Goal: Task Accomplishment & Management: Manage account settings

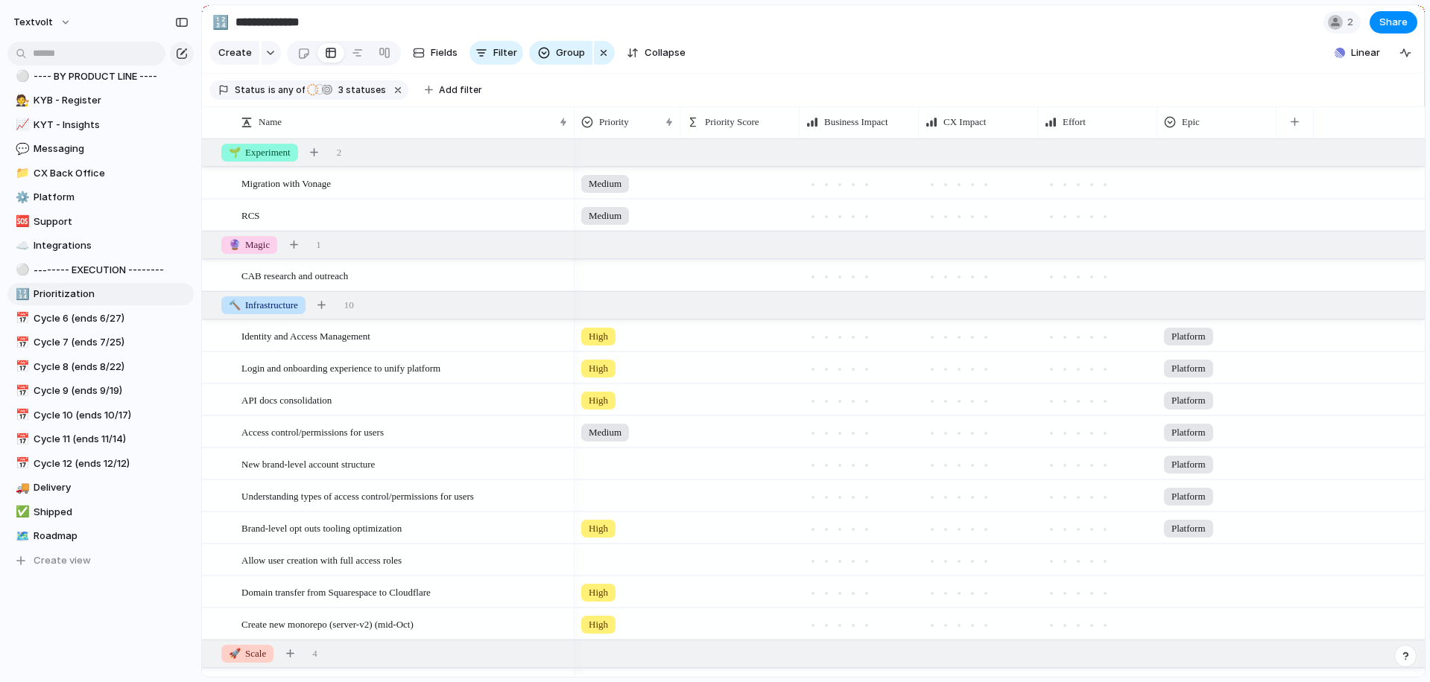
scroll to position [382, 0]
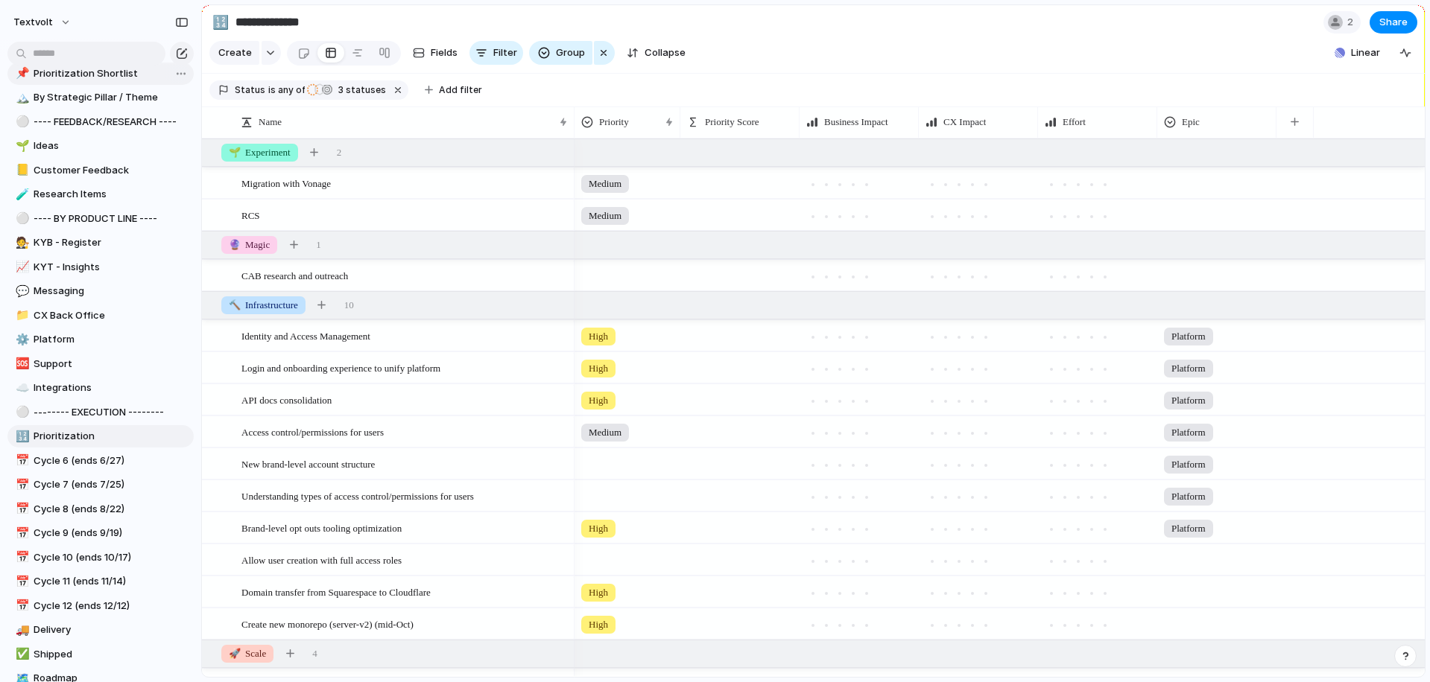
scroll to position [317, 0]
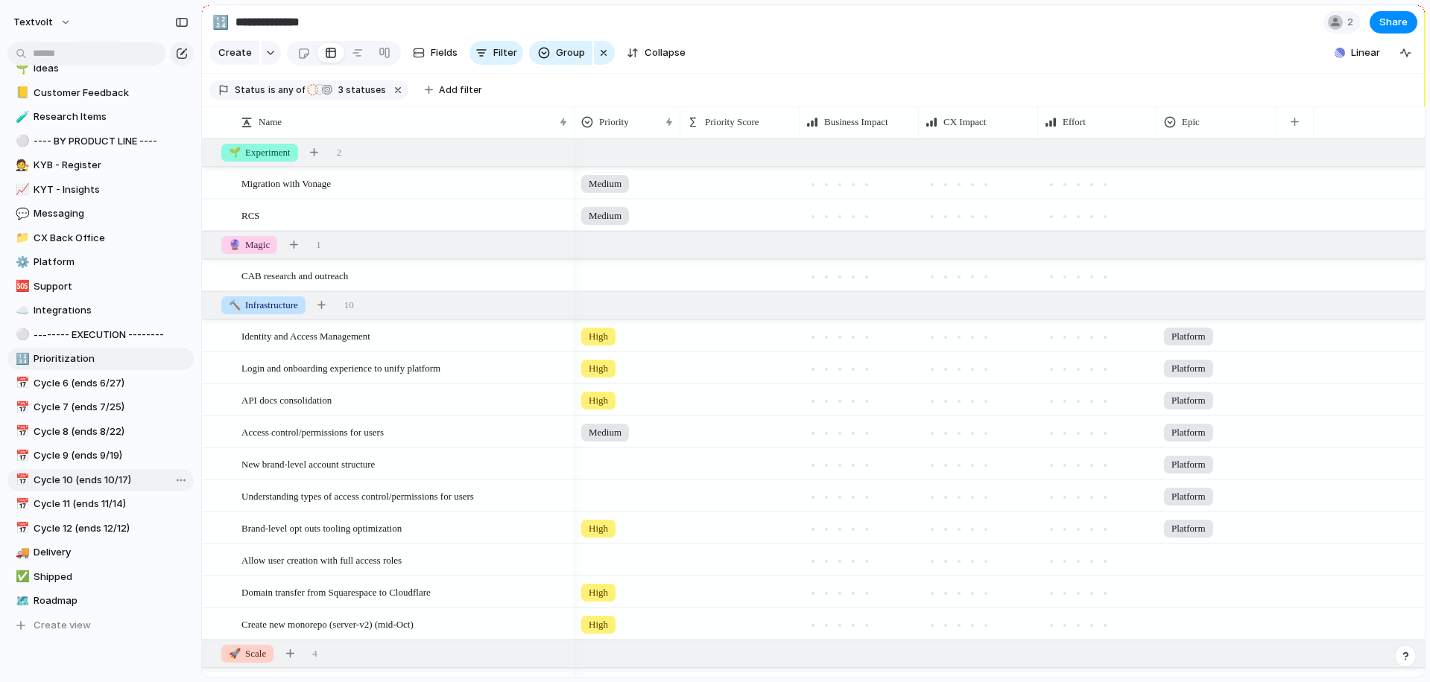
click at [104, 482] on span "Cycle 10 (ends 10/17)" at bounding box center [111, 480] width 155 height 15
type input "**********"
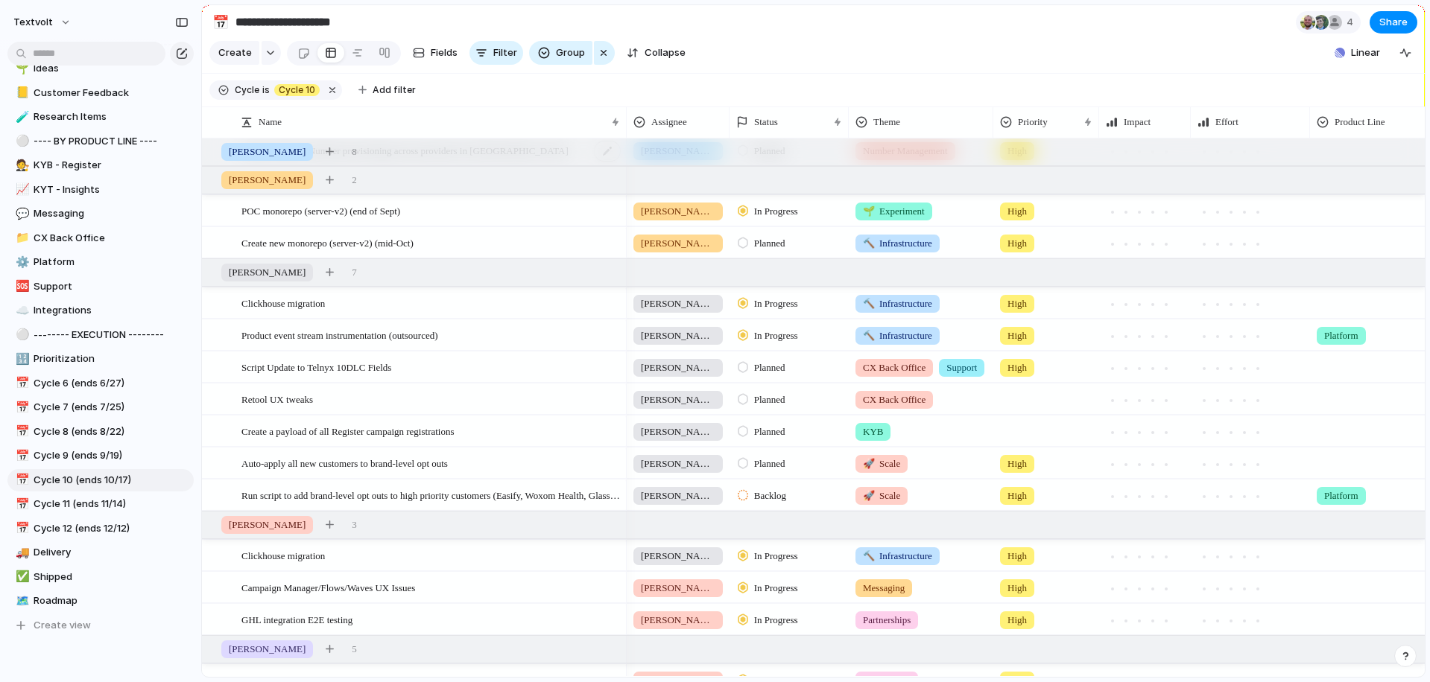
scroll to position [0, 1]
click at [216, 370] on div at bounding box center [214, 366] width 11 height 11
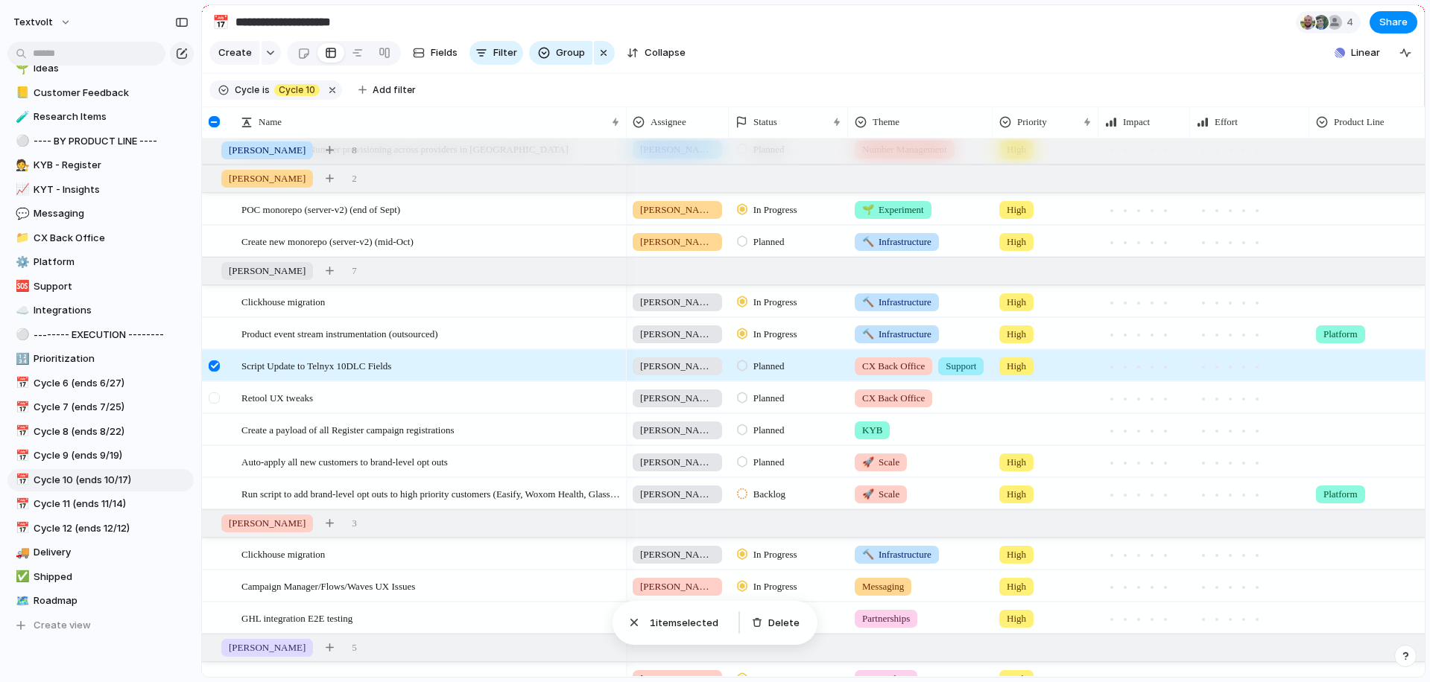
click at [216, 402] on div at bounding box center [214, 398] width 11 height 11
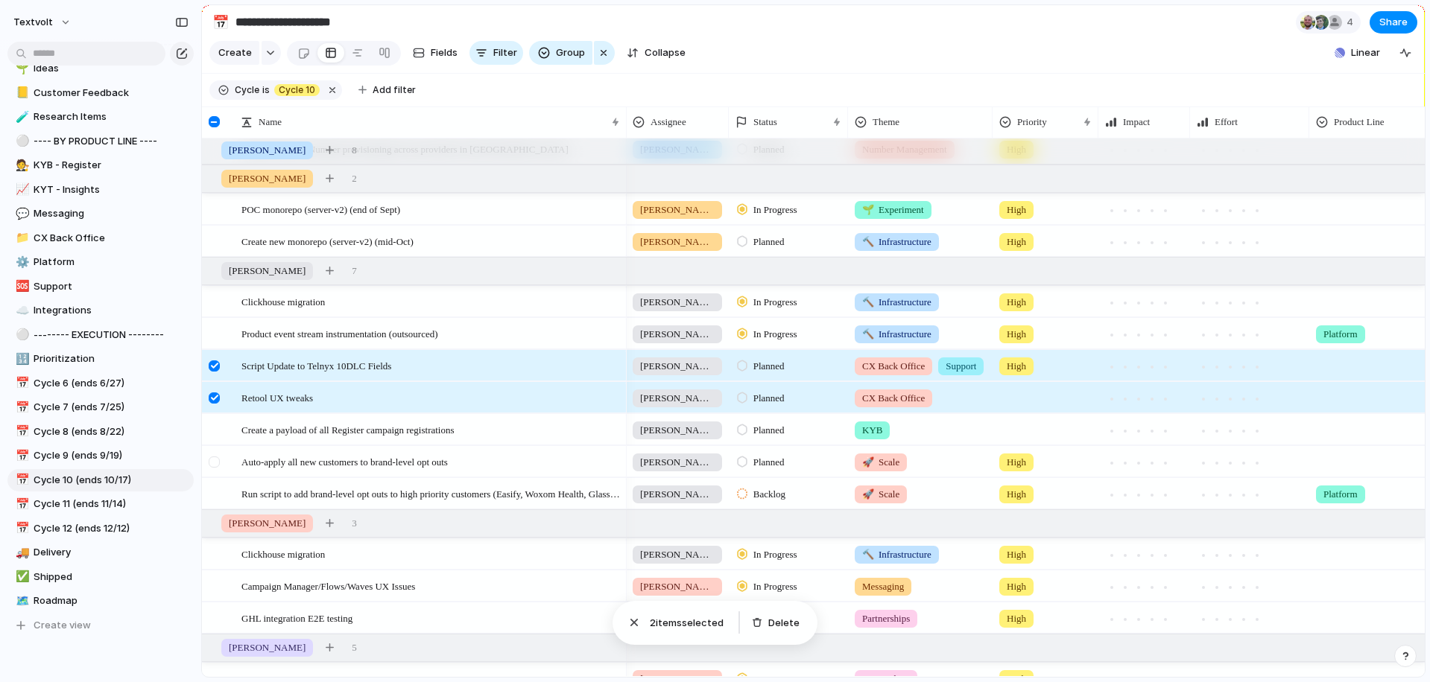
click at [216, 463] on div at bounding box center [214, 462] width 11 height 11
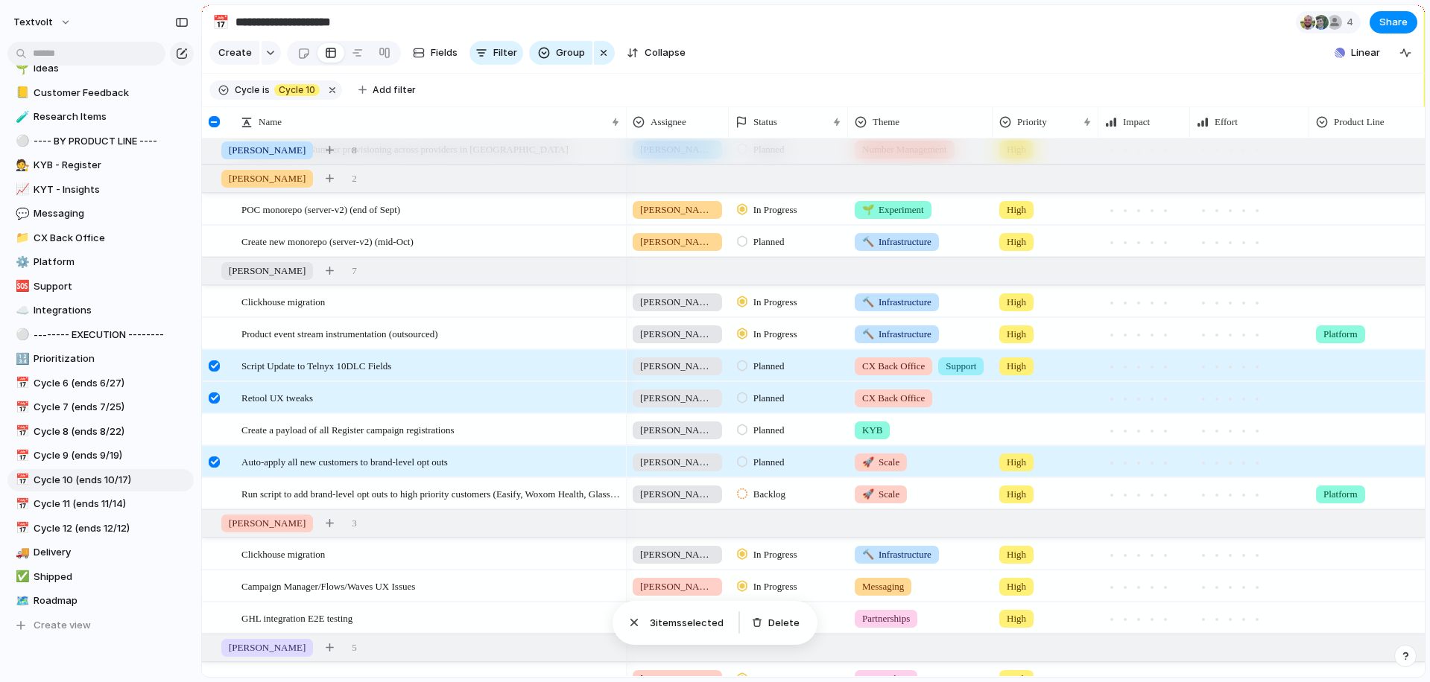
click at [216, 463] on div at bounding box center [214, 462] width 11 height 11
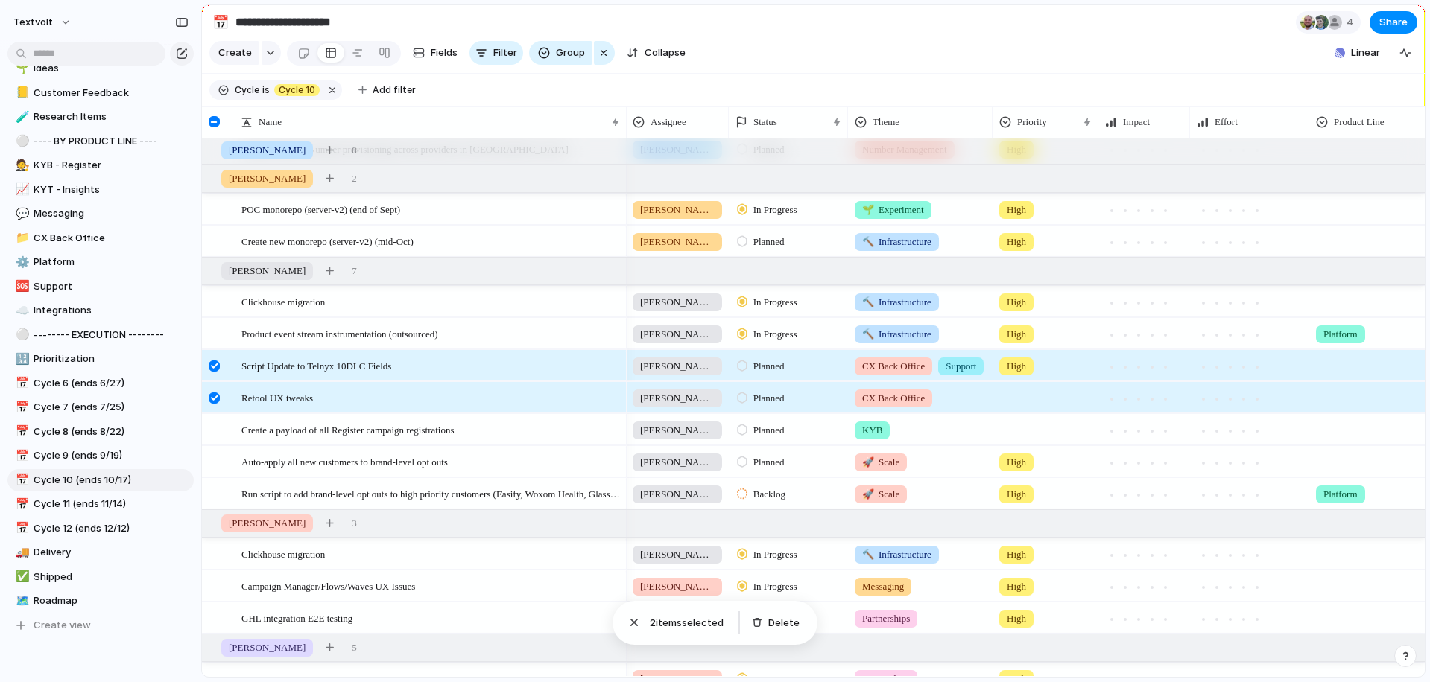
click at [214, 399] on div at bounding box center [214, 398] width 11 height 11
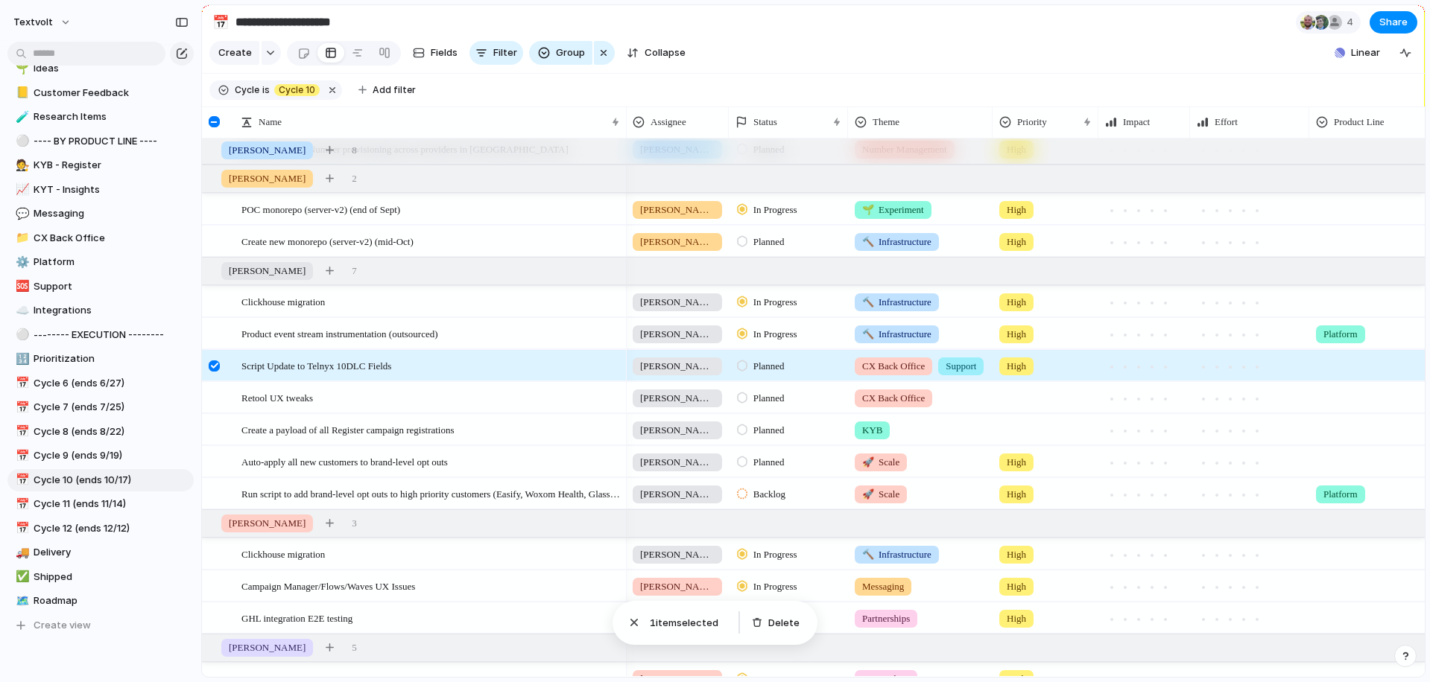
click at [214, 367] on div at bounding box center [214, 366] width 11 height 11
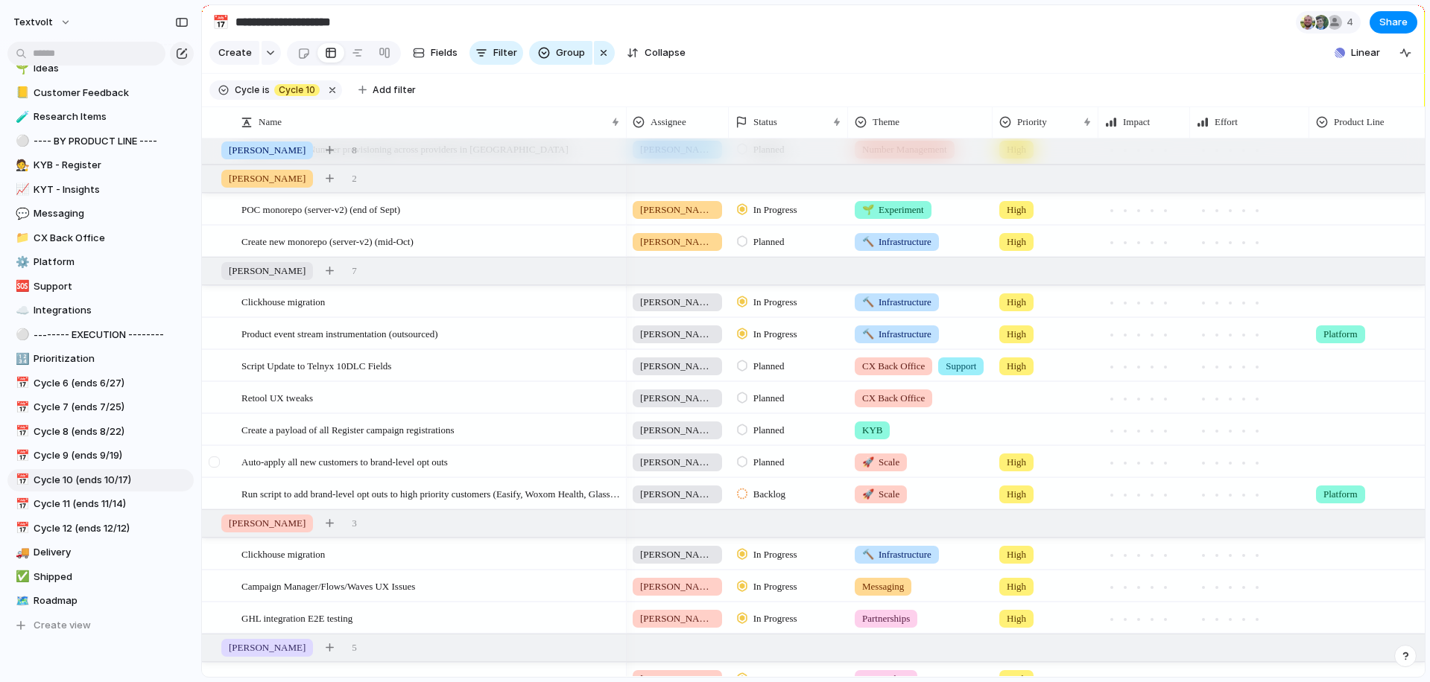
click at [214, 465] on div at bounding box center [214, 462] width 11 height 11
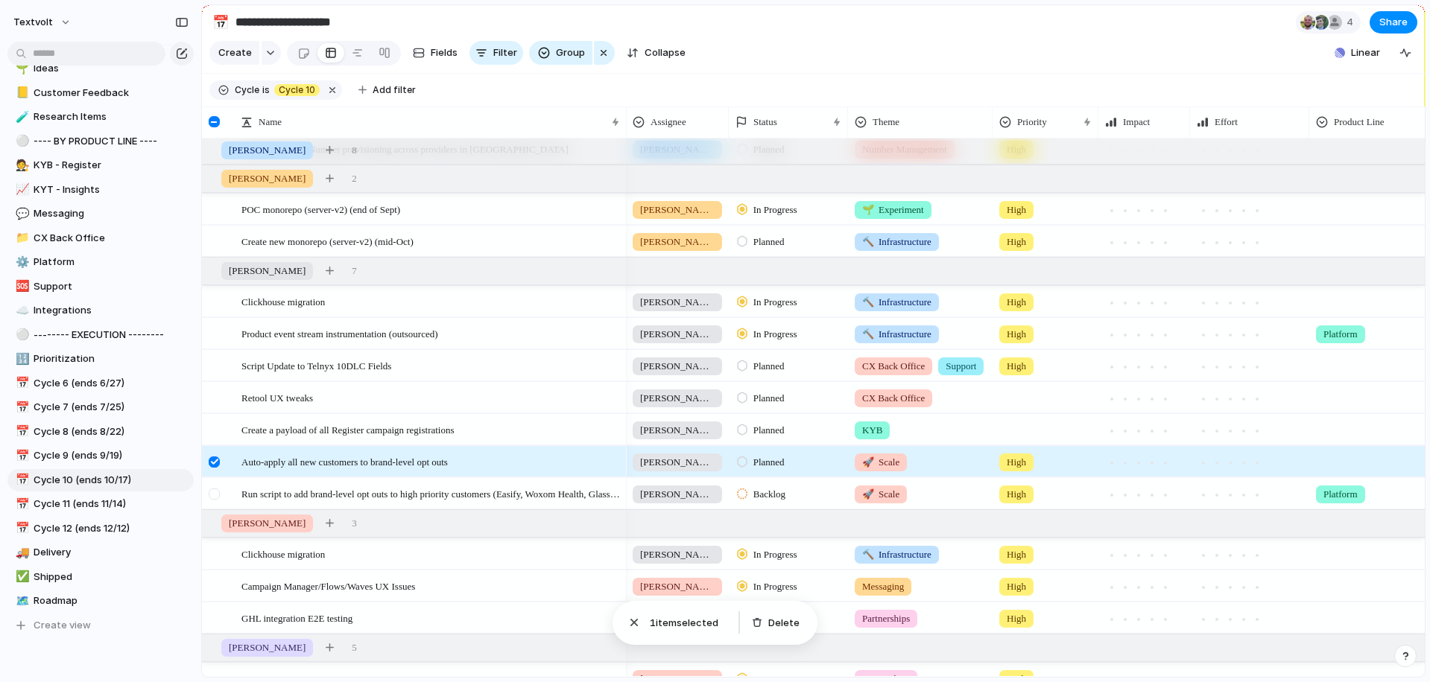
click at [216, 492] on div at bounding box center [214, 494] width 11 height 11
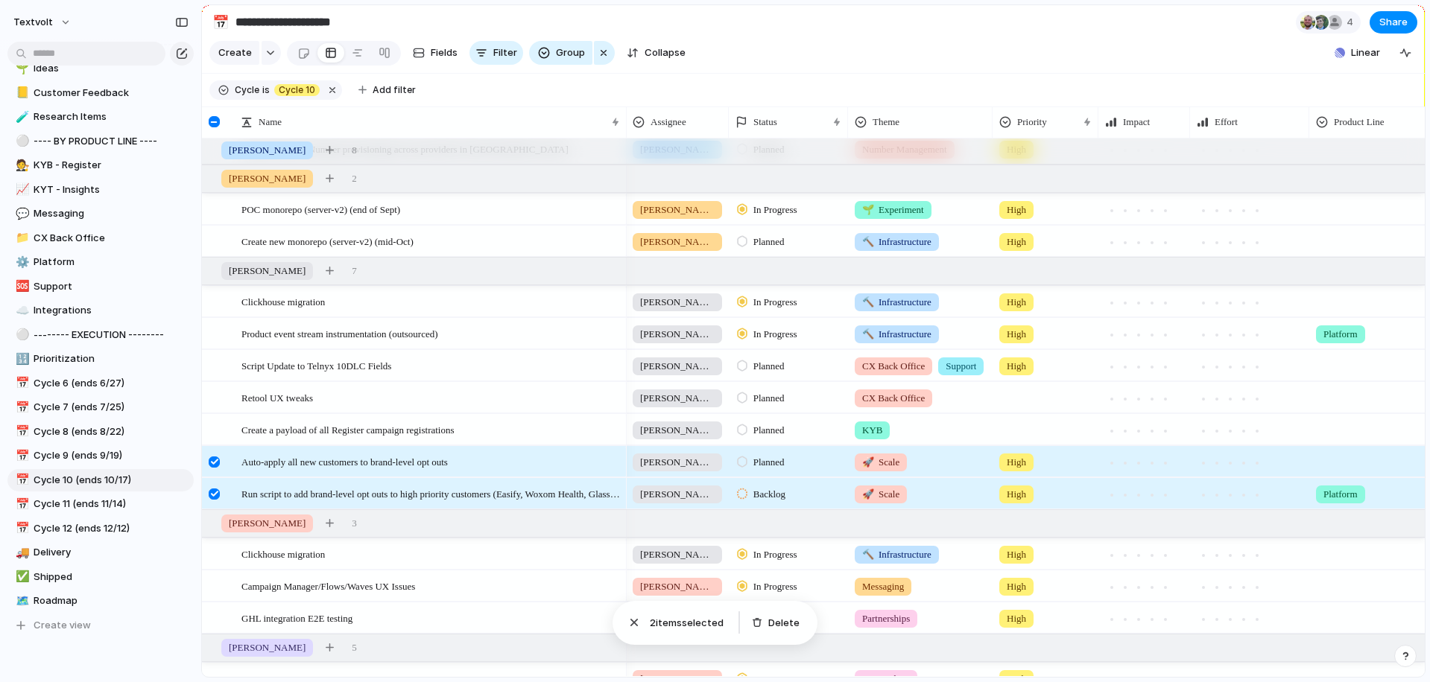
click at [216, 492] on div at bounding box center [214, 494] width 11 height 11
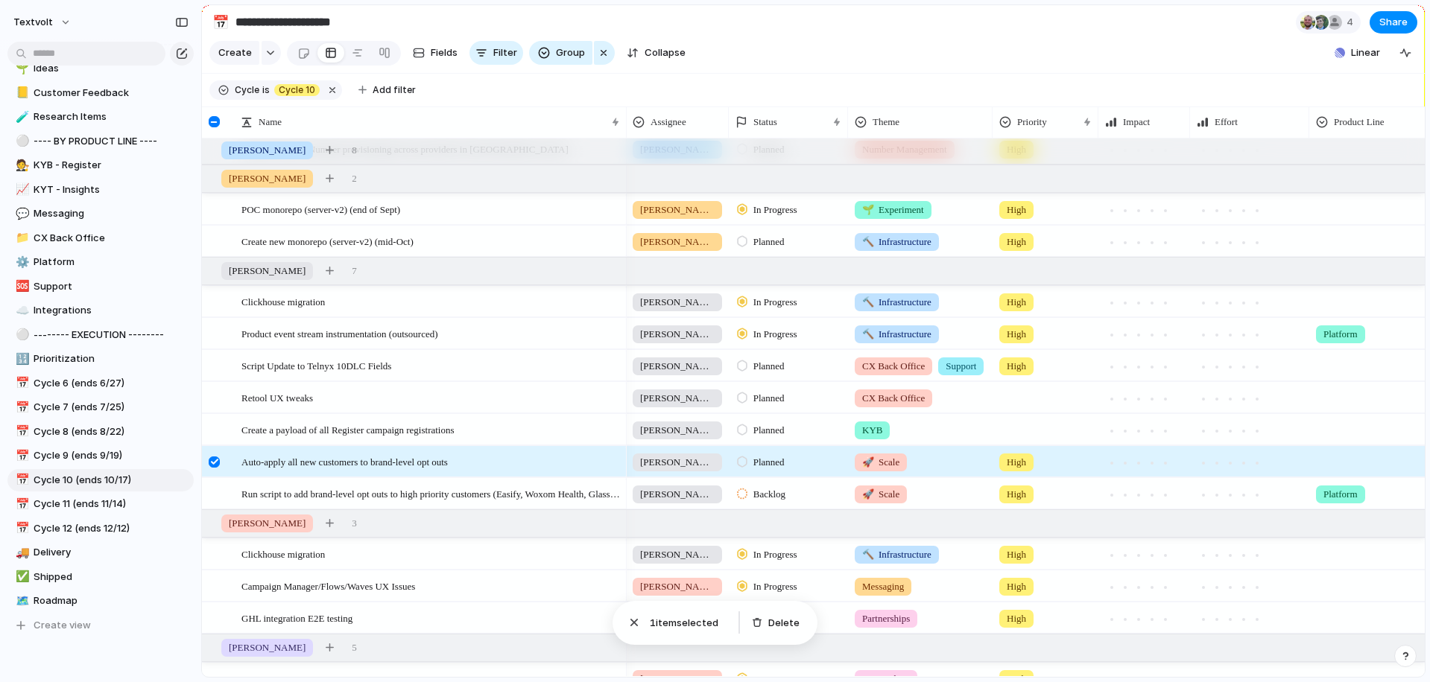
click at [215, 463] on div at bounding box center [214, 462] width 11 height 11
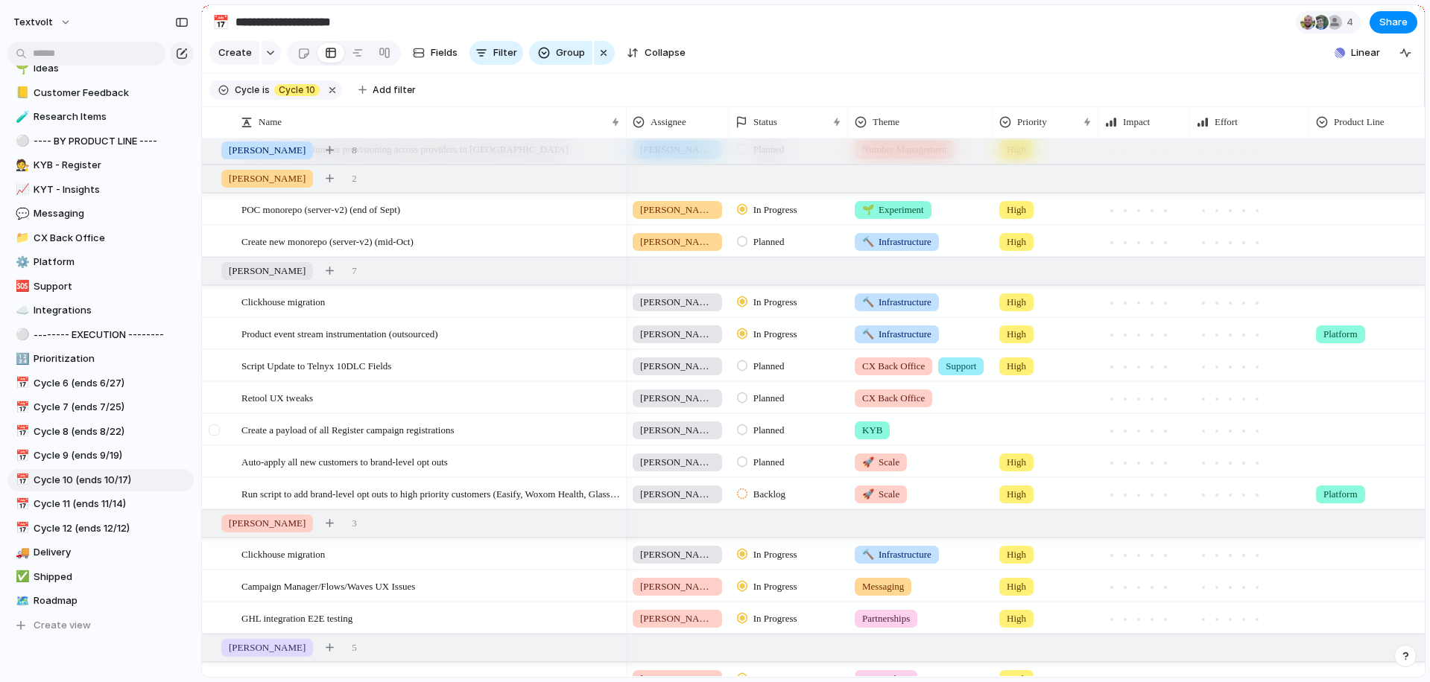
click at [215, 429] on div at bounding box center [214, 430] width 11 height 11
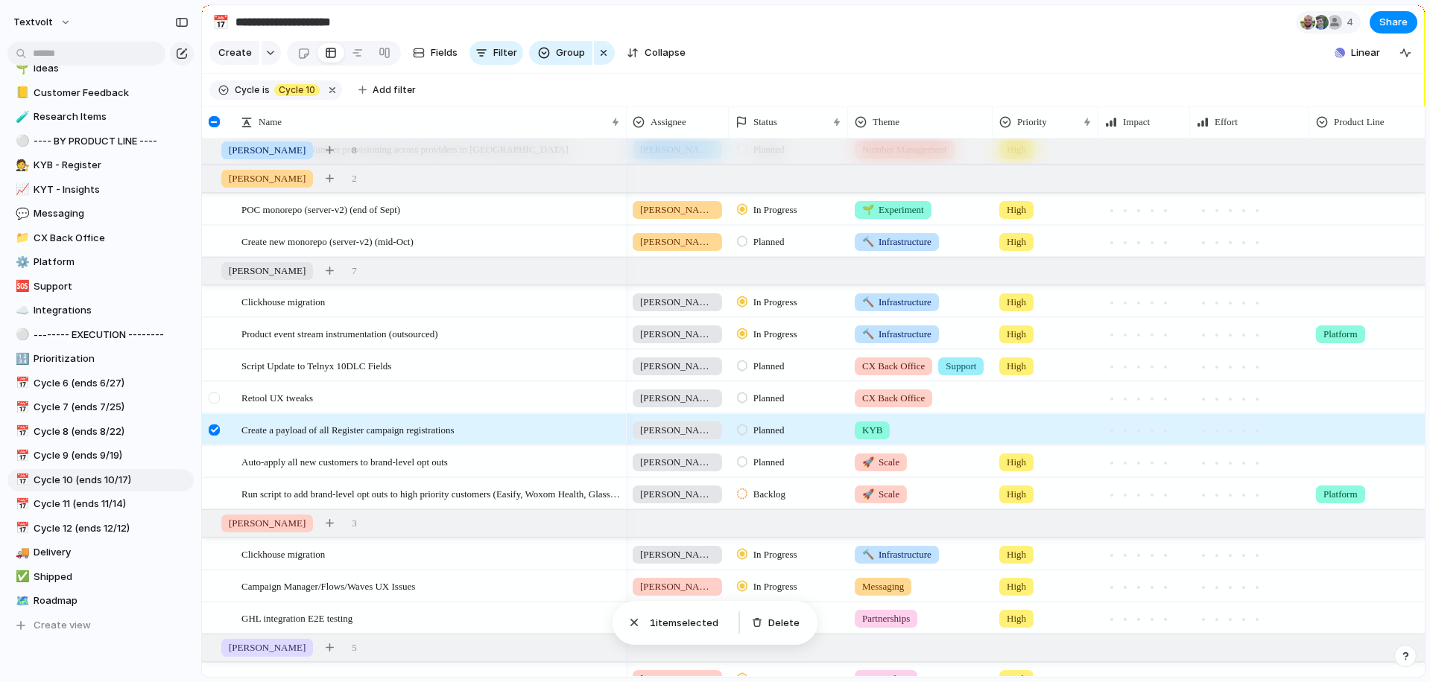
click at [215, 399] on div at bounding box center [214, 398] width 11 height 11
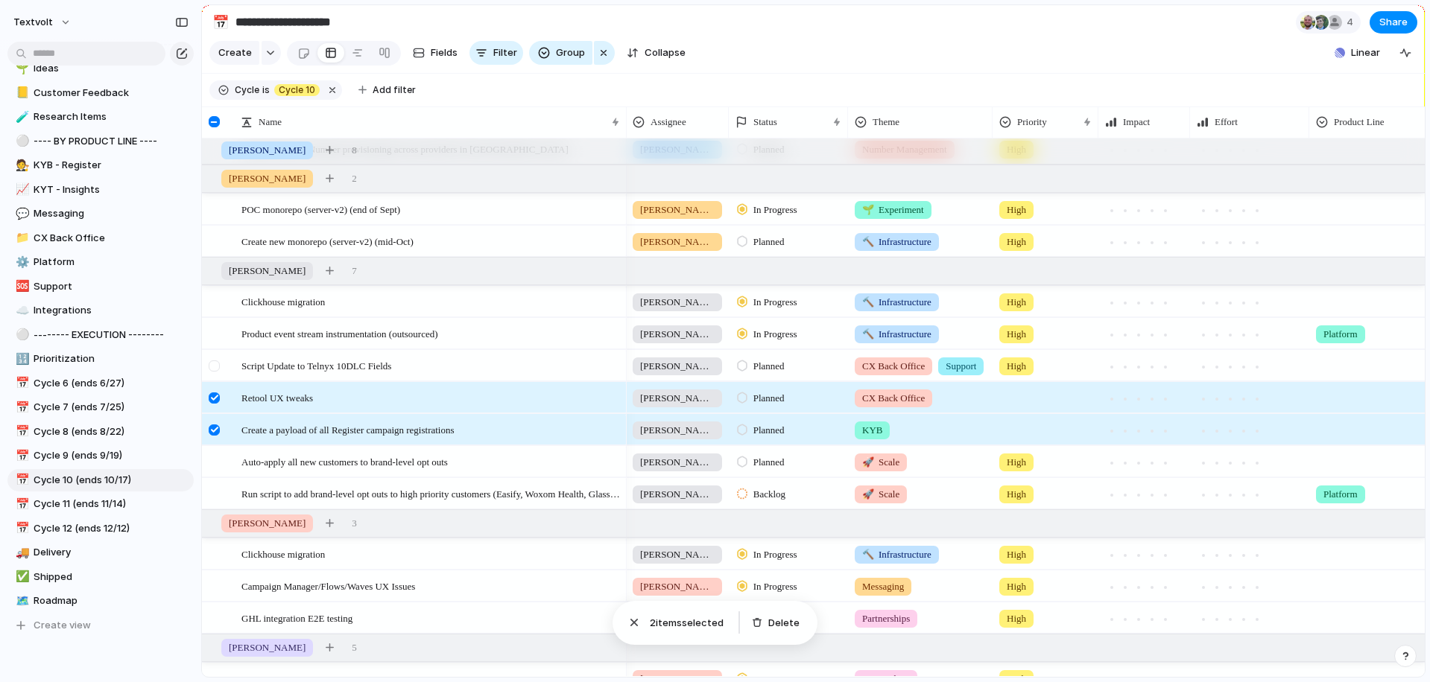
click at [215, 368] on div at bounding box center [214, 366] width 11 height 11
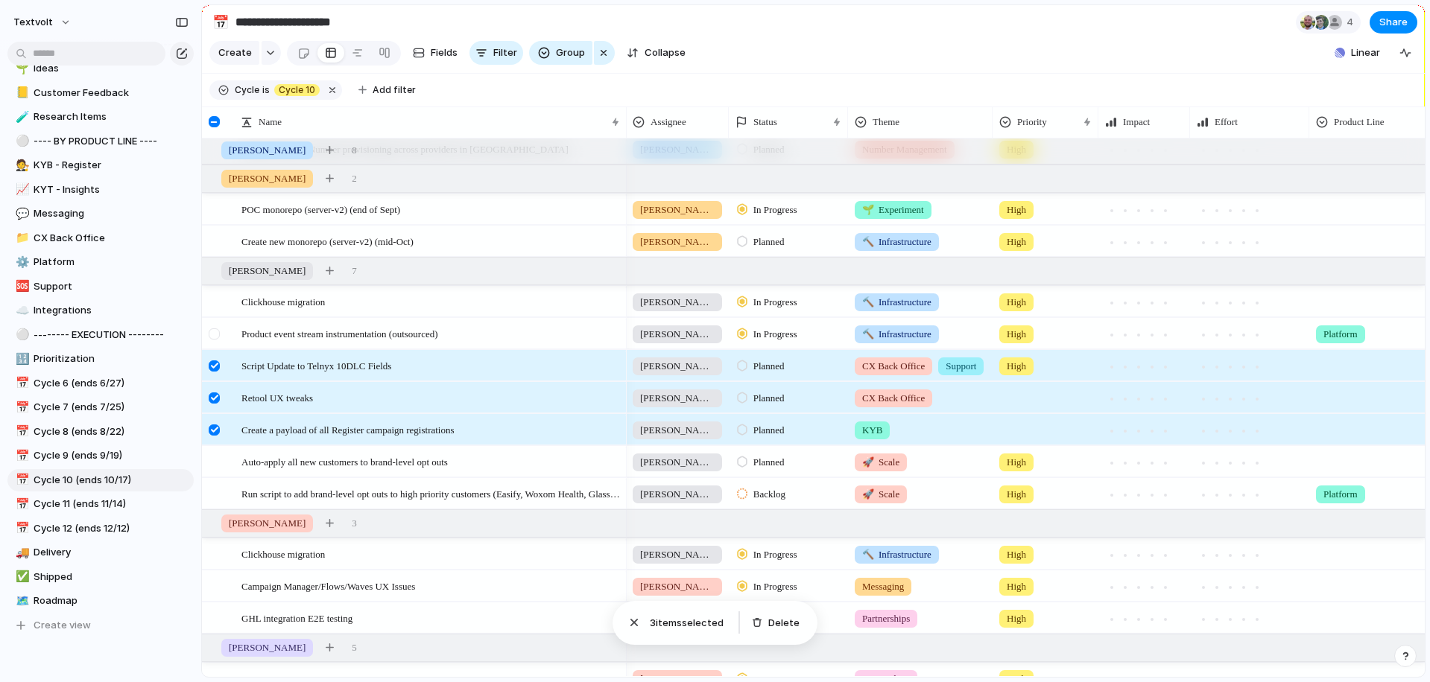
click at [215, 329] on div at bounding box center [214, 334] width 11 height 11
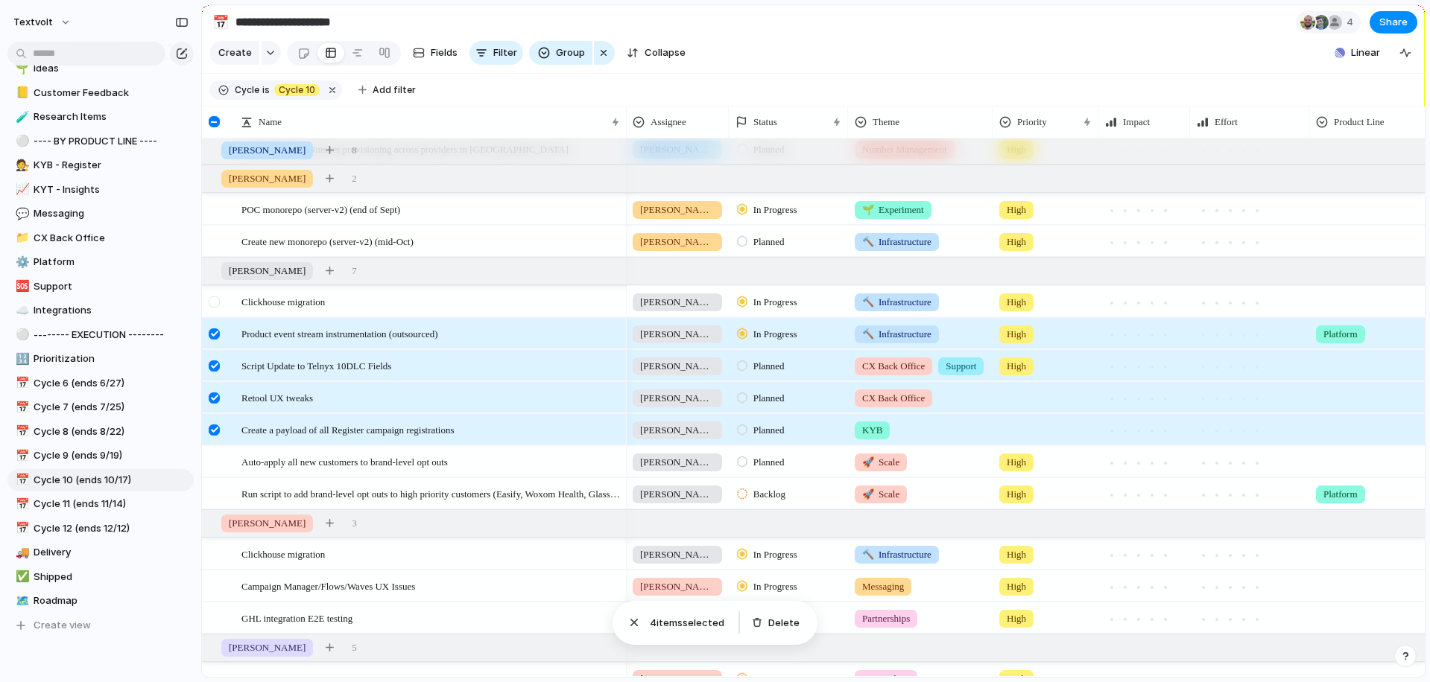
click at [215, 306] on div at bounding box center [214, 301] width 11 height 11
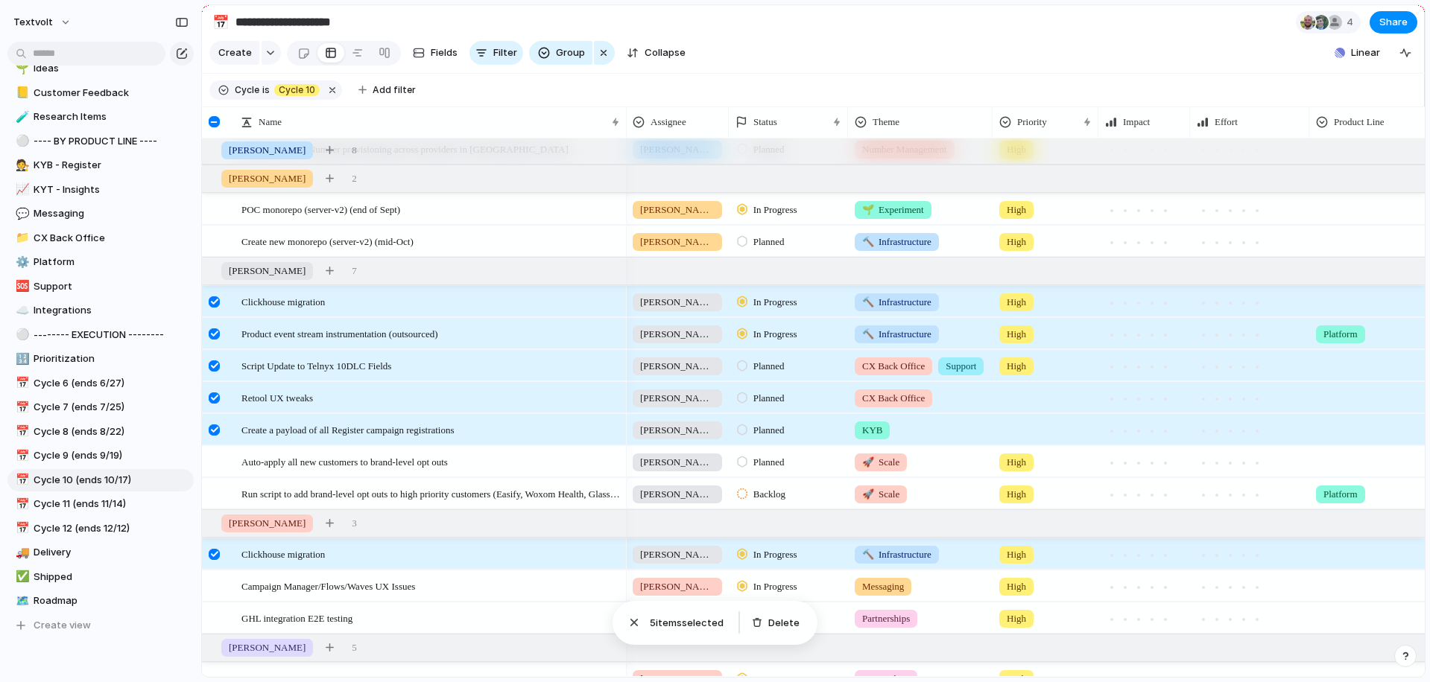
click at [212, 427] on div at bounding box center [214, 430] width 11 height 11
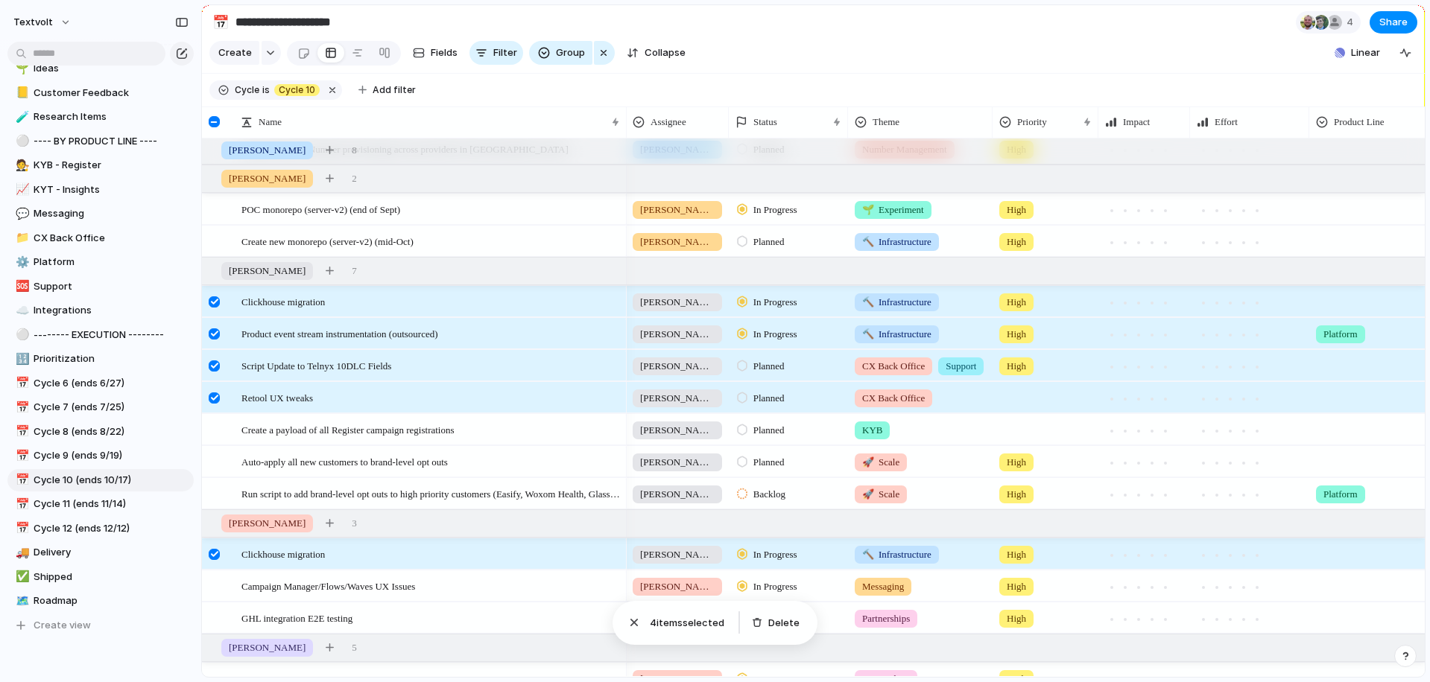
click at [214, 398] on div at bounding box center [214, 398] width 11 height 11
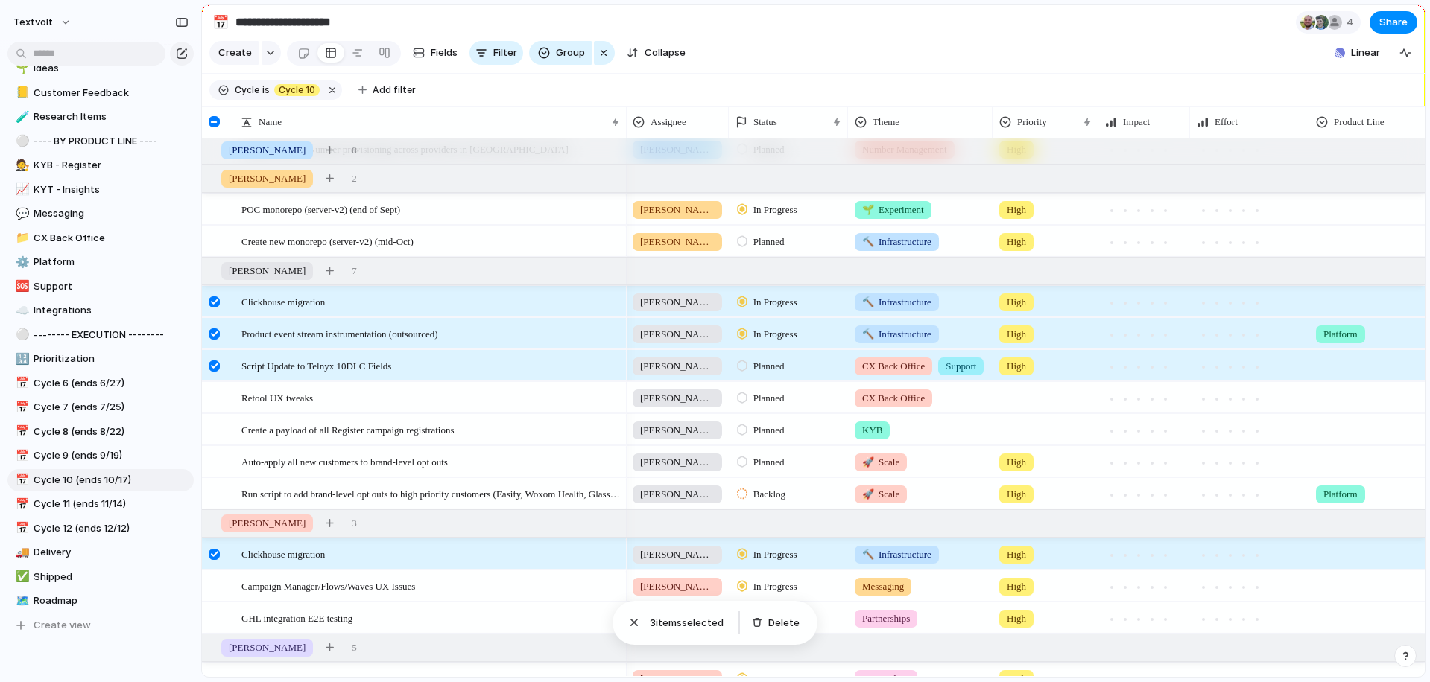
click at [214, 364] on div at bounding box center [214, 366] width 11 height 11
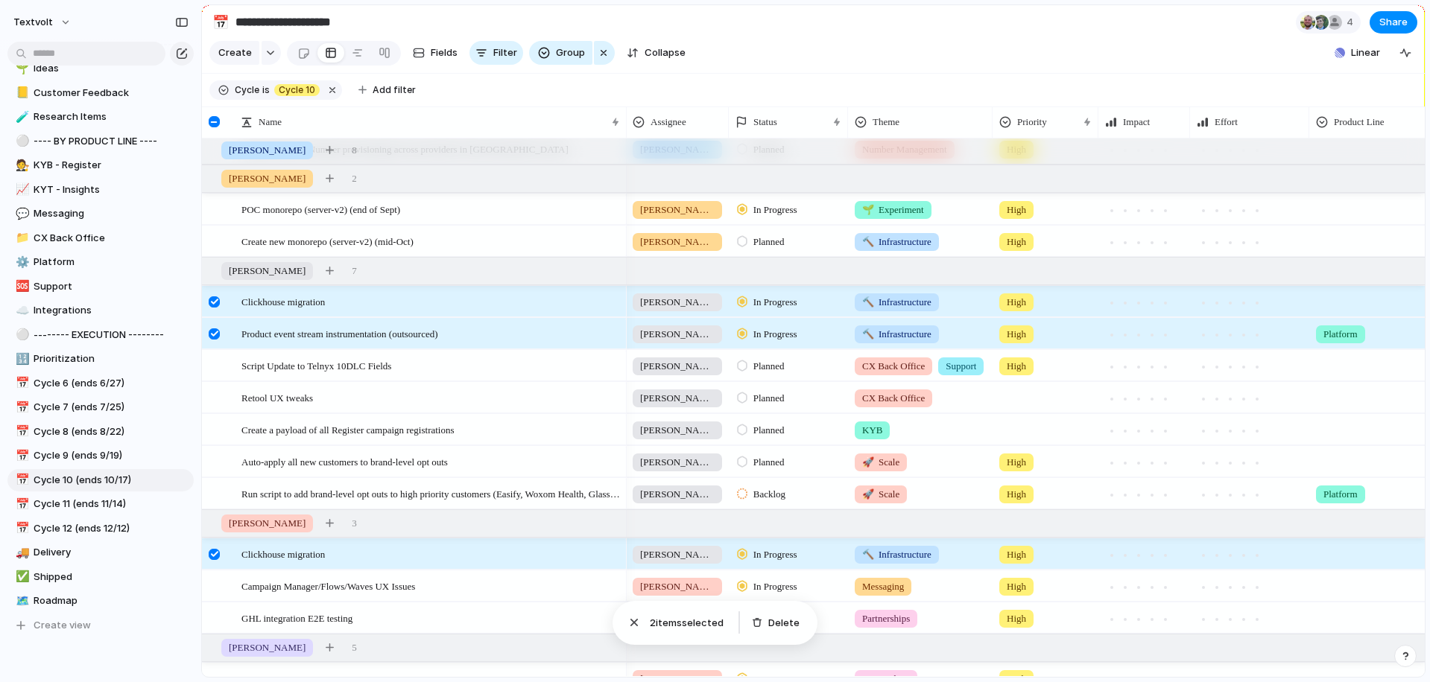
click at [216, 335] on div at bounding box center [214, 334] width 11 height 11
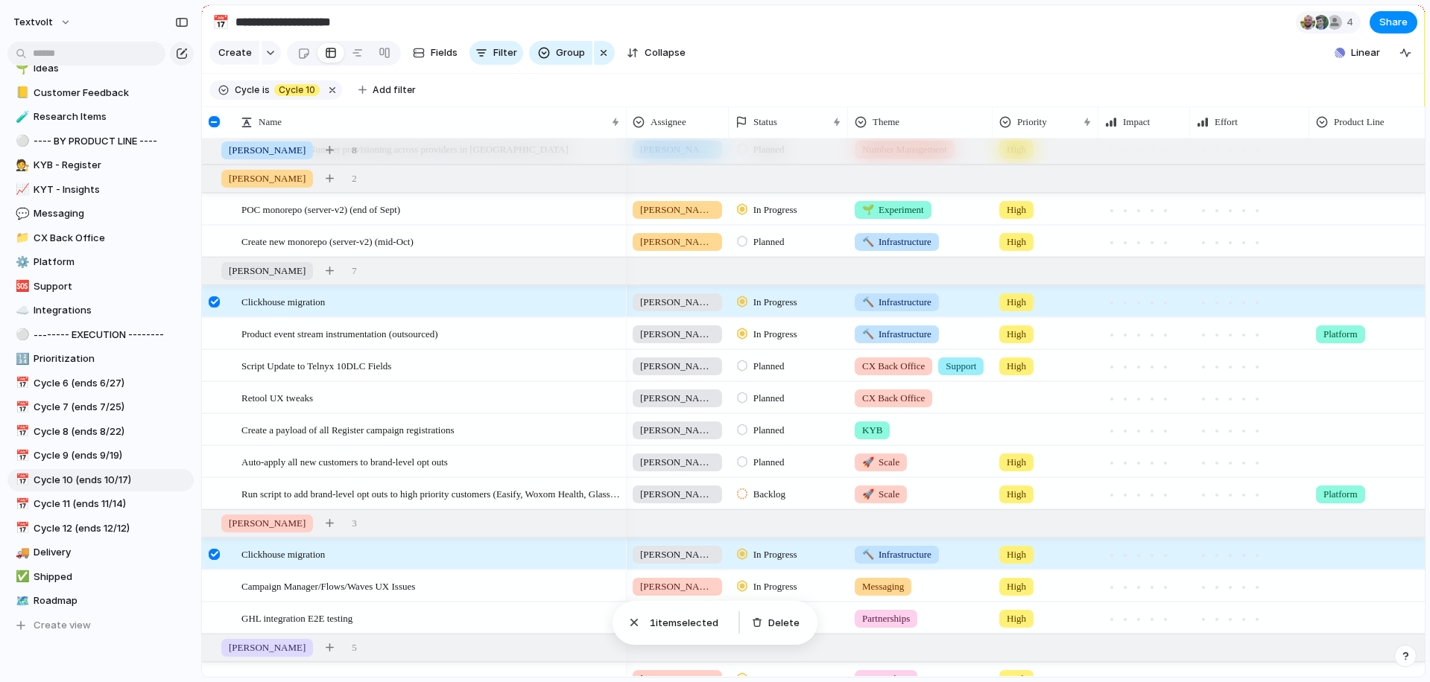
click at [215, 302] on div at bounding box center [214, 301] width 11 height 11
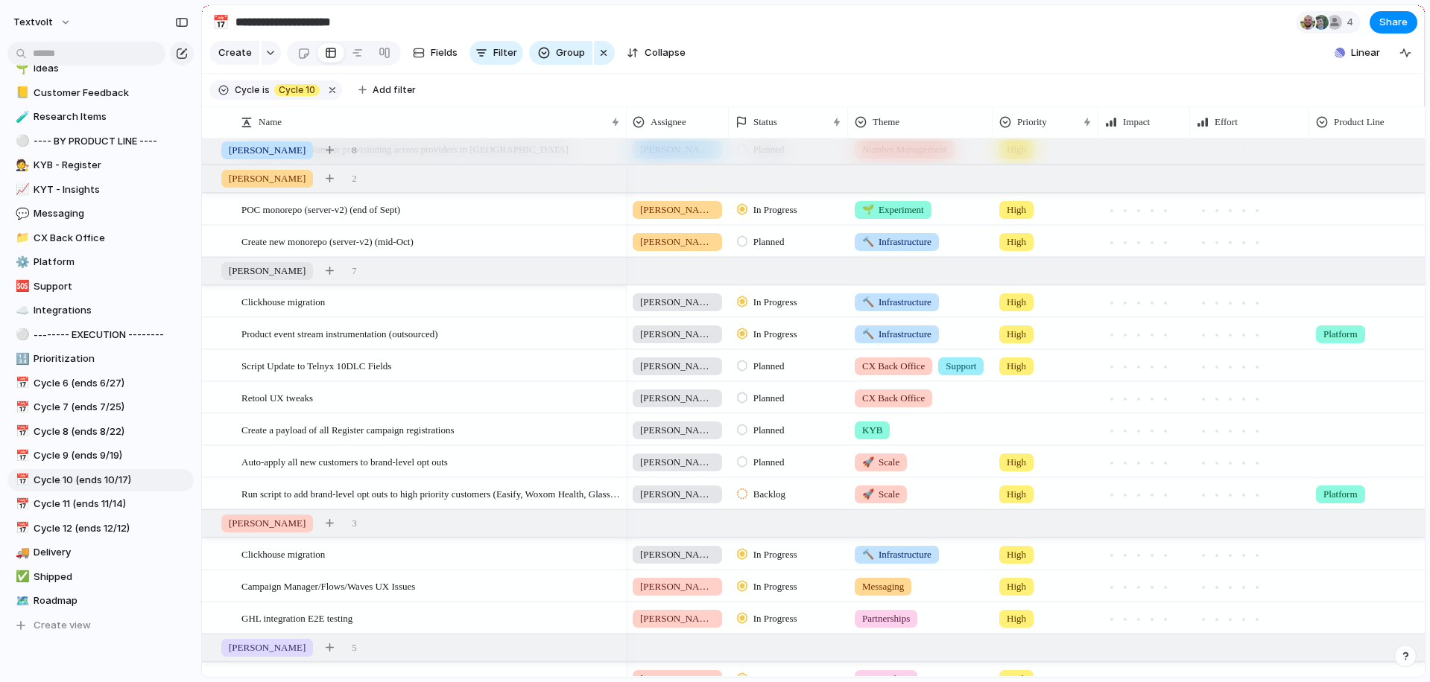
click at [784, 466] on span "Planned" at bounding box center [768, 462] width 31 height 15
click at [773, 530] on span "Backlog" at bounding box center [771, 525] width 37 height 15
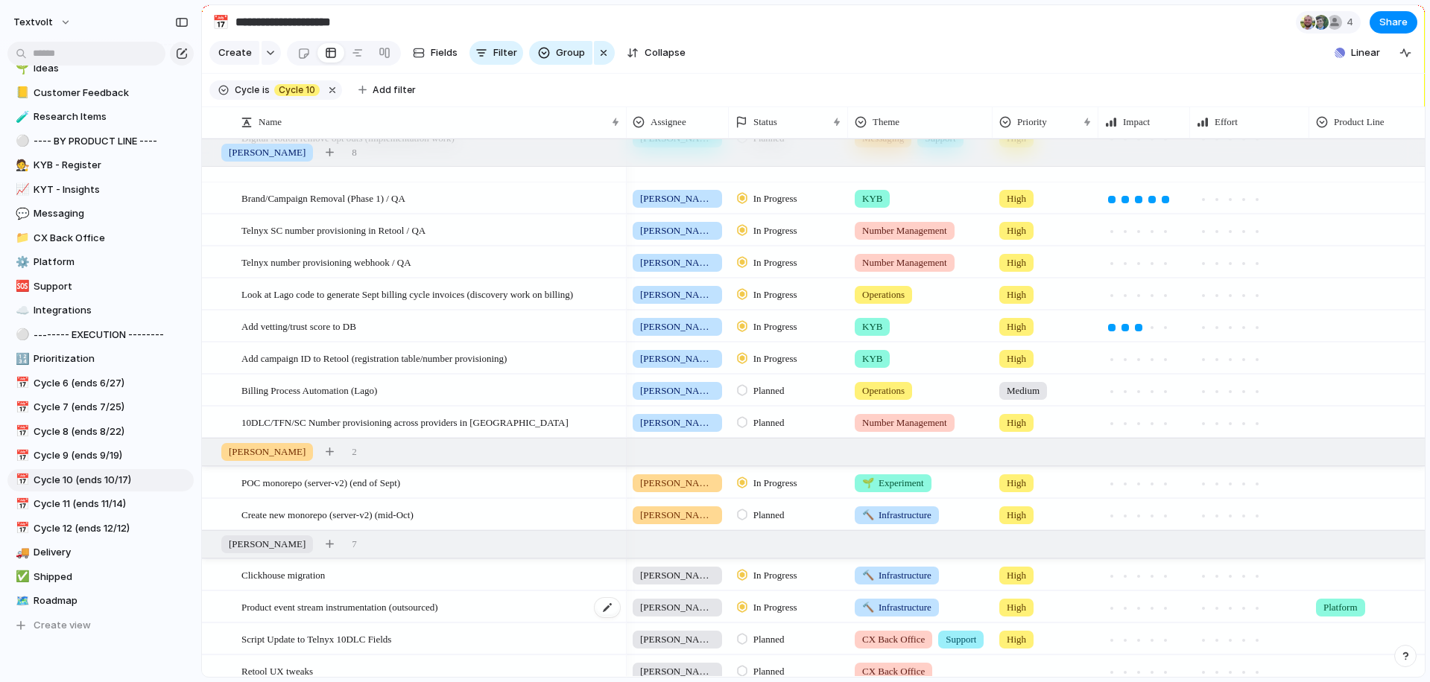
scroll to position [0, 0]
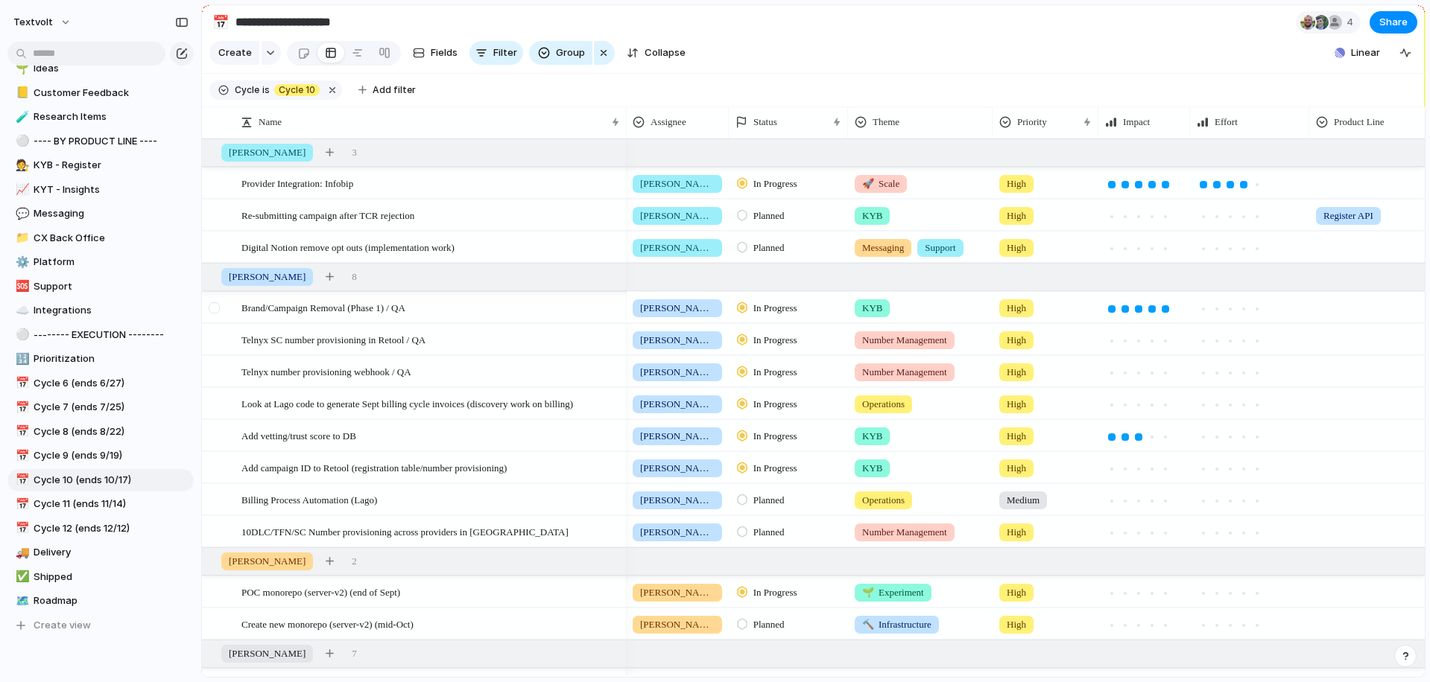
click at [218, 308] on div at bounding box center [214, 307] width 11 height 11
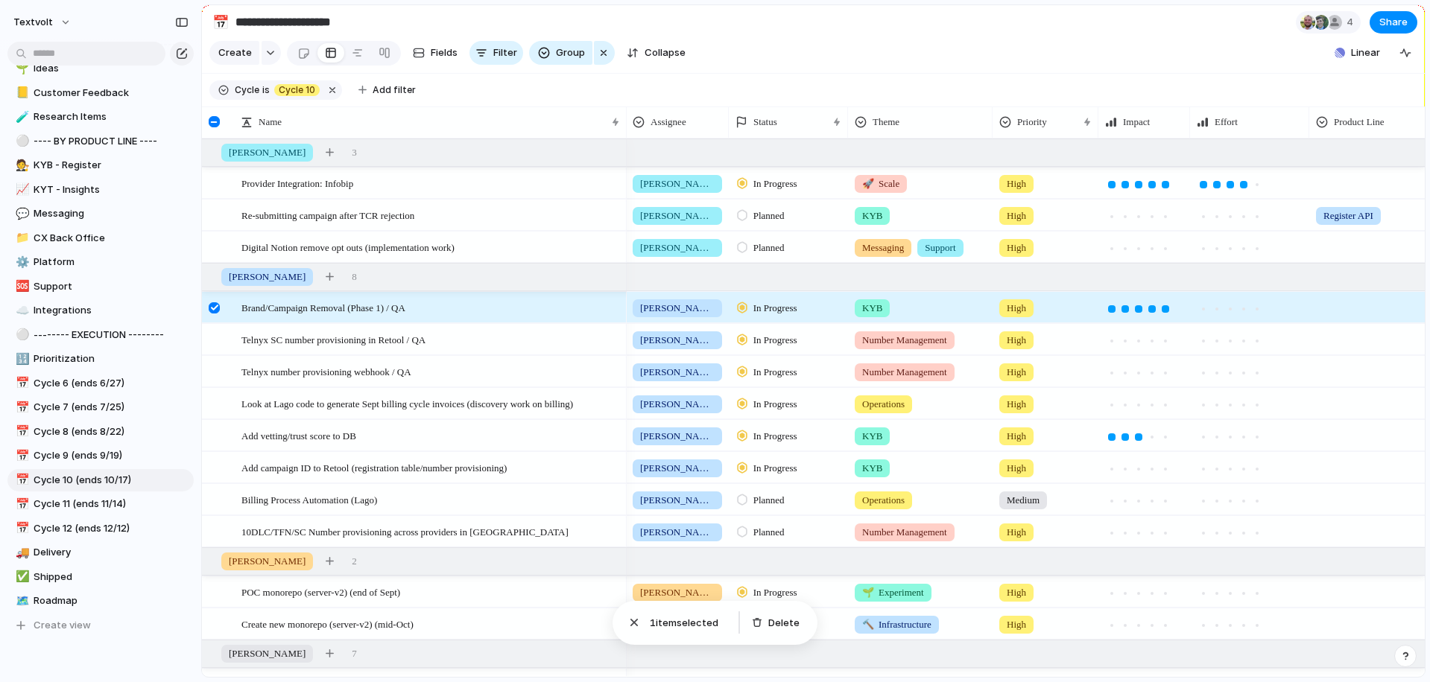
click at [218, 308] on div at bounding box center [214, 307] width 11 height 11
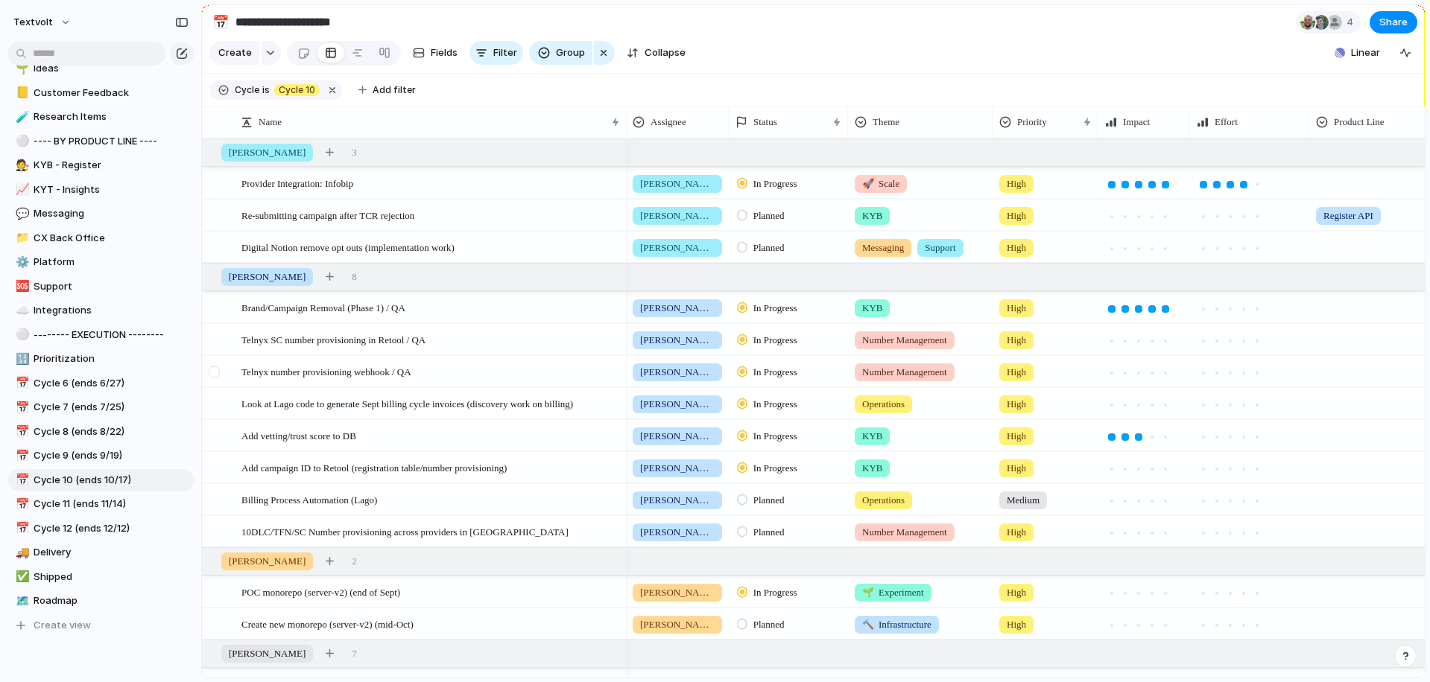
click at [217, 372] on div at bounding box center [214, 372] width 11 height 11
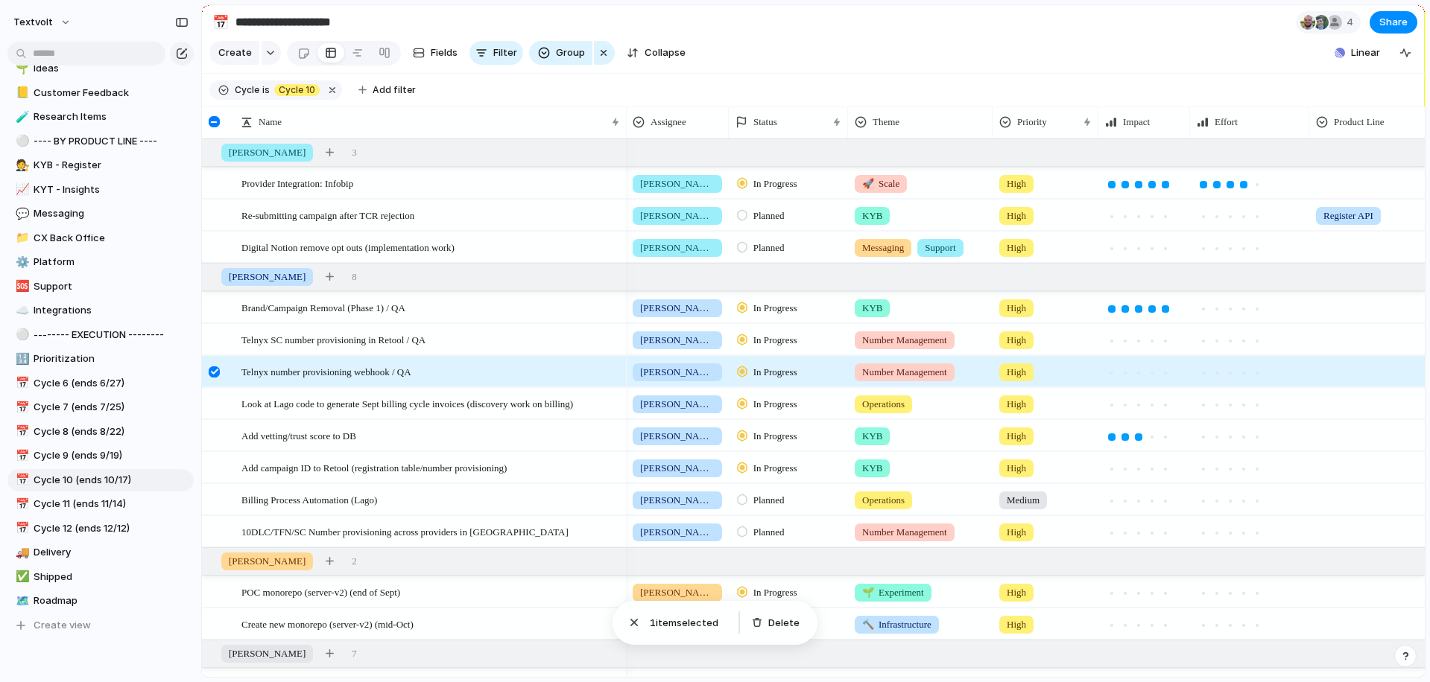
click at [217, 372] on div at bounding box center [214, 372] width 11 height 11
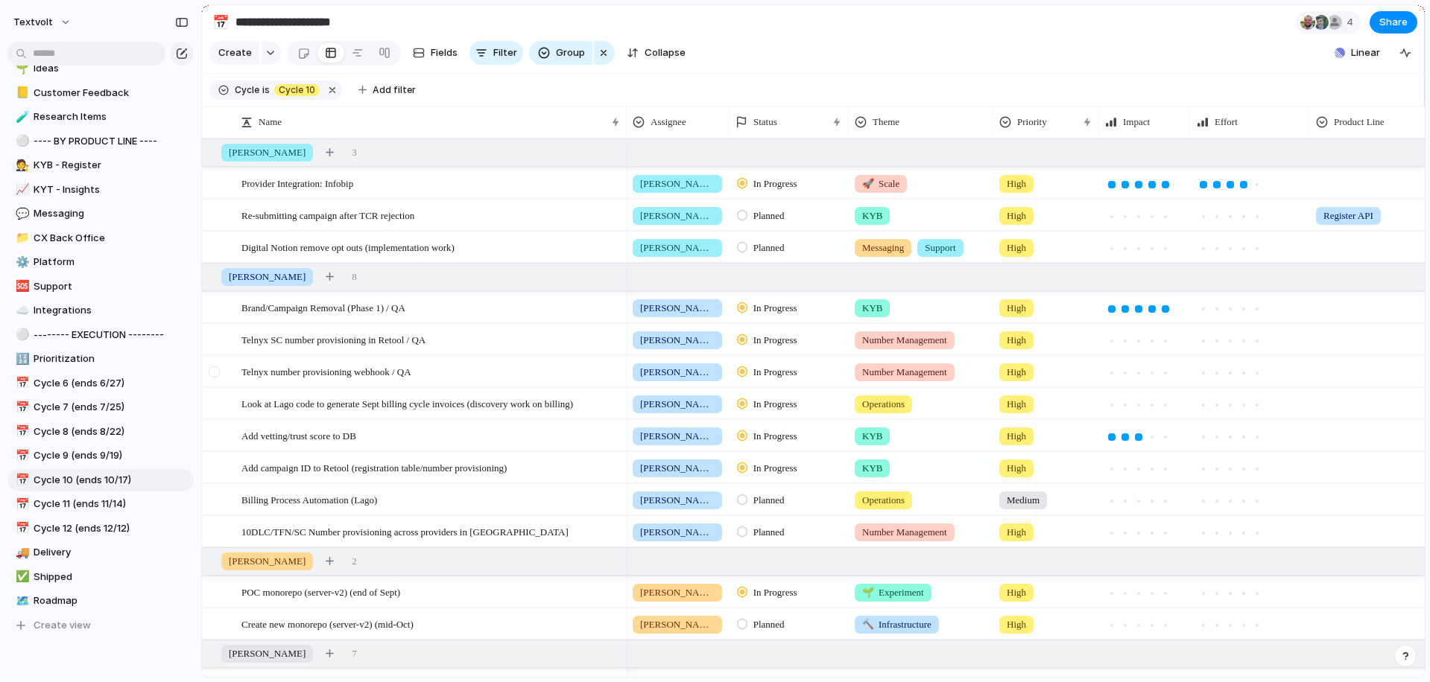
click at [217, 368] on div at bounding box center [214, 372] width 11 height 11
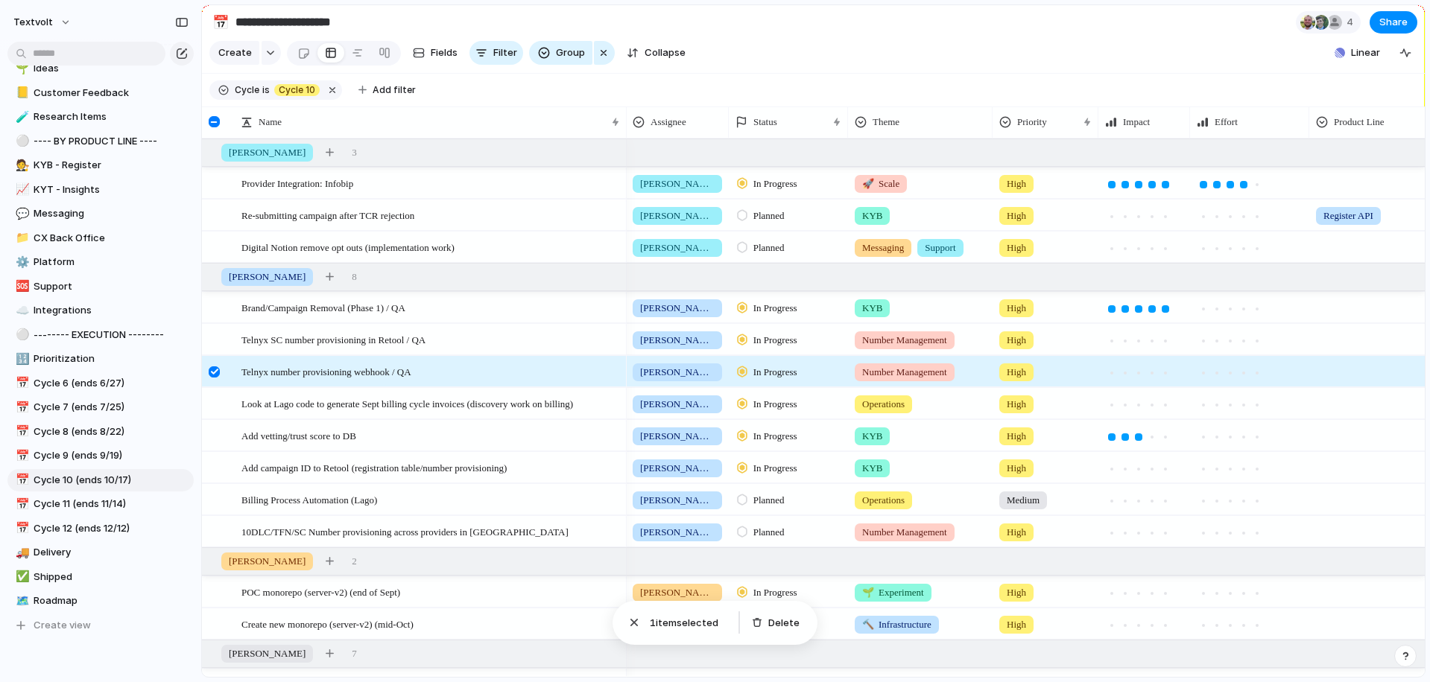
click at [217, 368] on div at bounding box center [214, 372] width 11 height 11
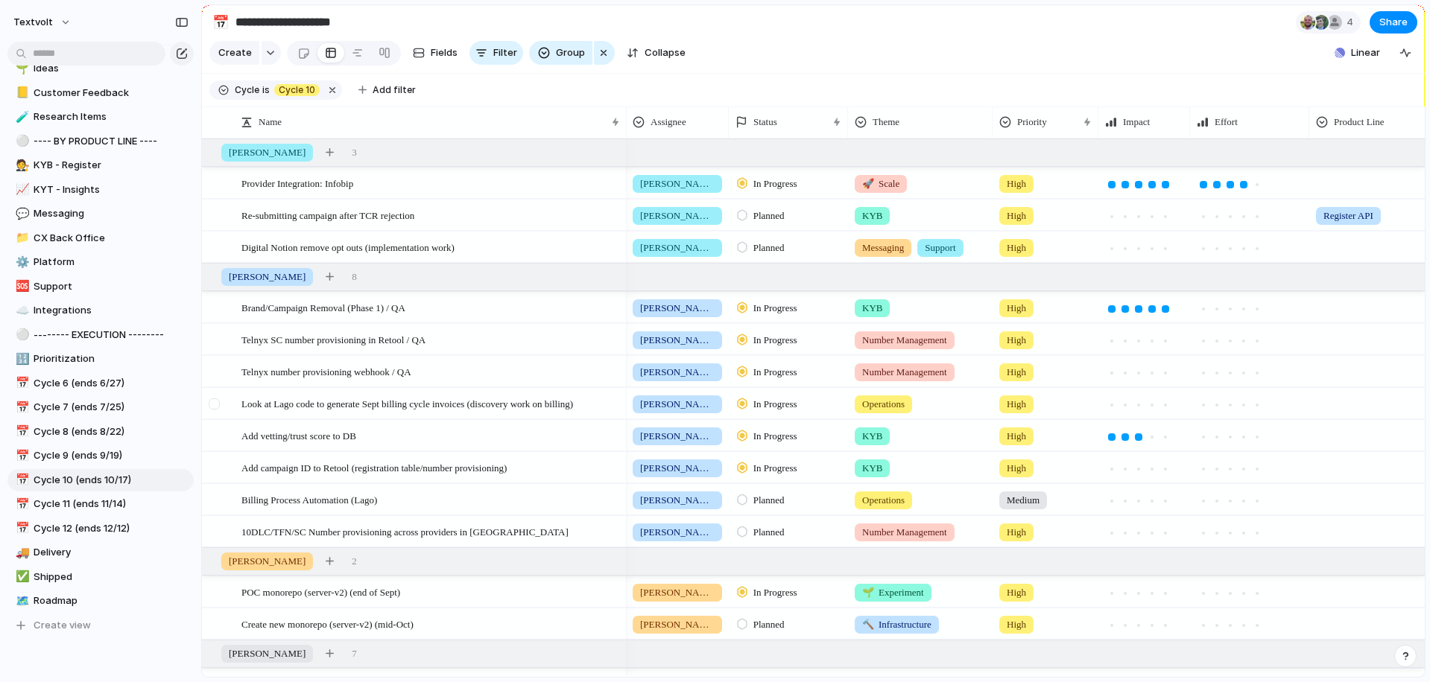
click at [217, 400] on div at bounding box center [214, 404] width 11 height 11
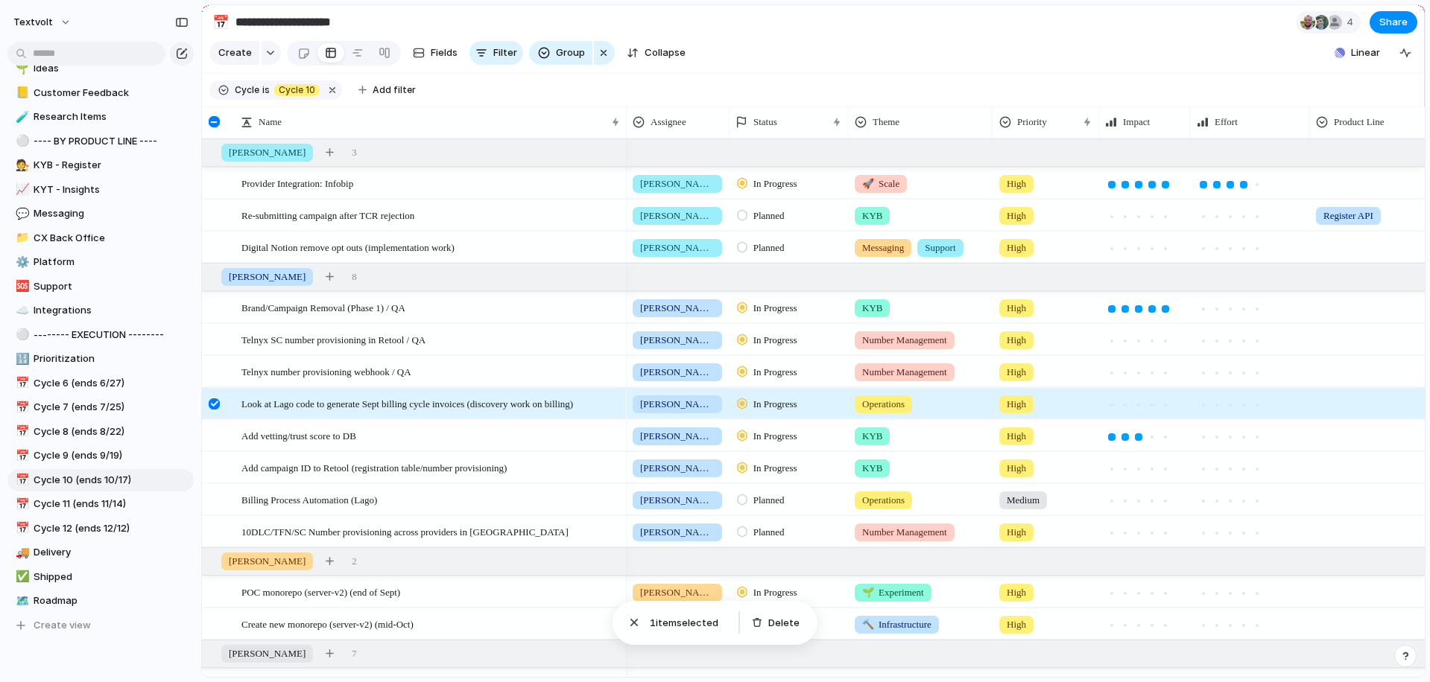
click at [759, 402] on span "In Progress" at bounding box center [775, 404] width 44 height 15
click at [772, 539] on span "Completed" at bounding box center [779, 543] width 52 height 15
click at [215, 401] on div at bounding box center [214, 404] width 11 height 11
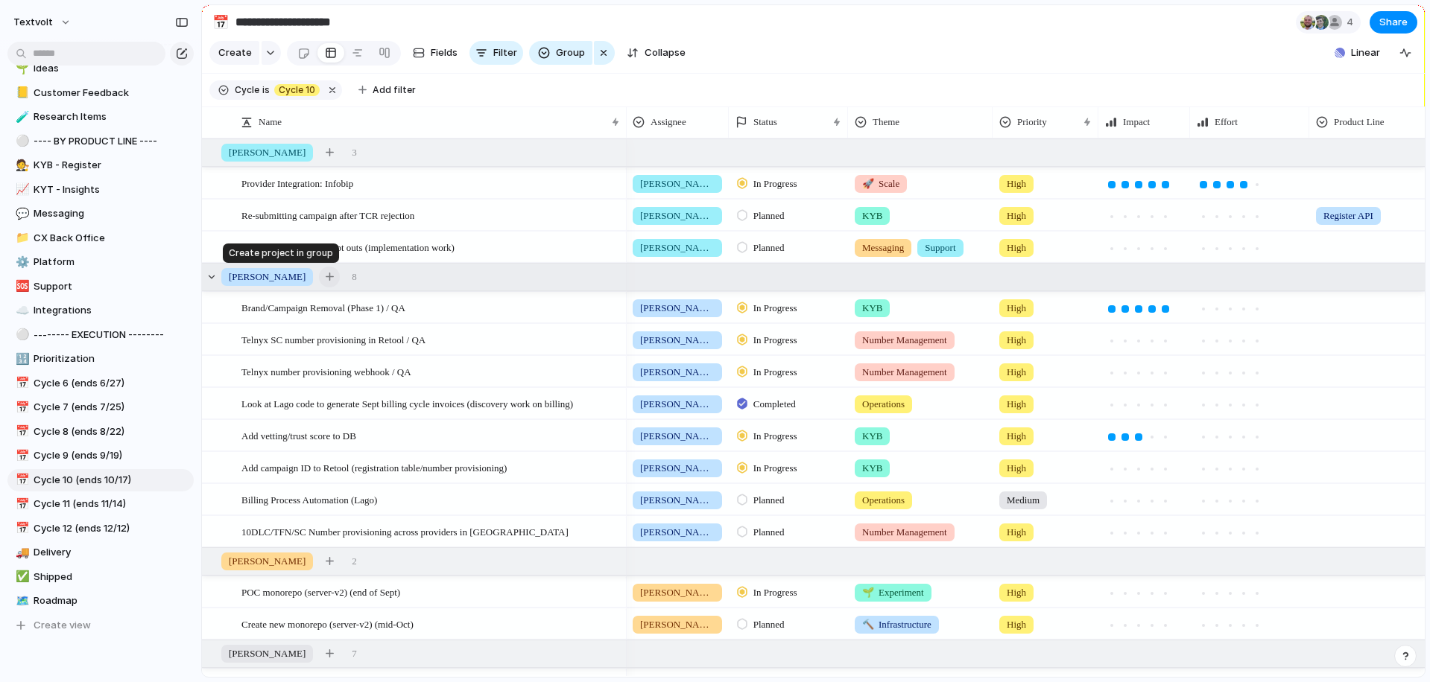
click at [326, 278] on div "button" at bounding box center [330, 277] width 8 height 8
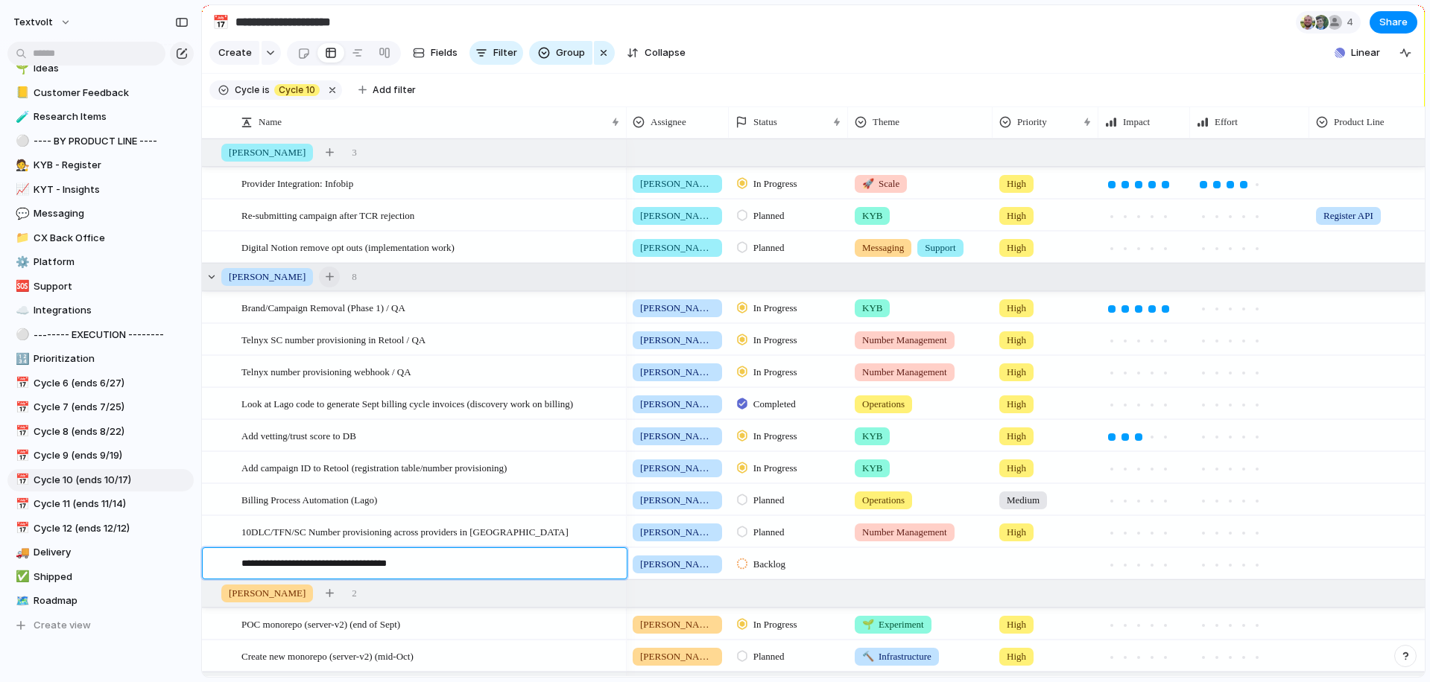
type textarea "**********"
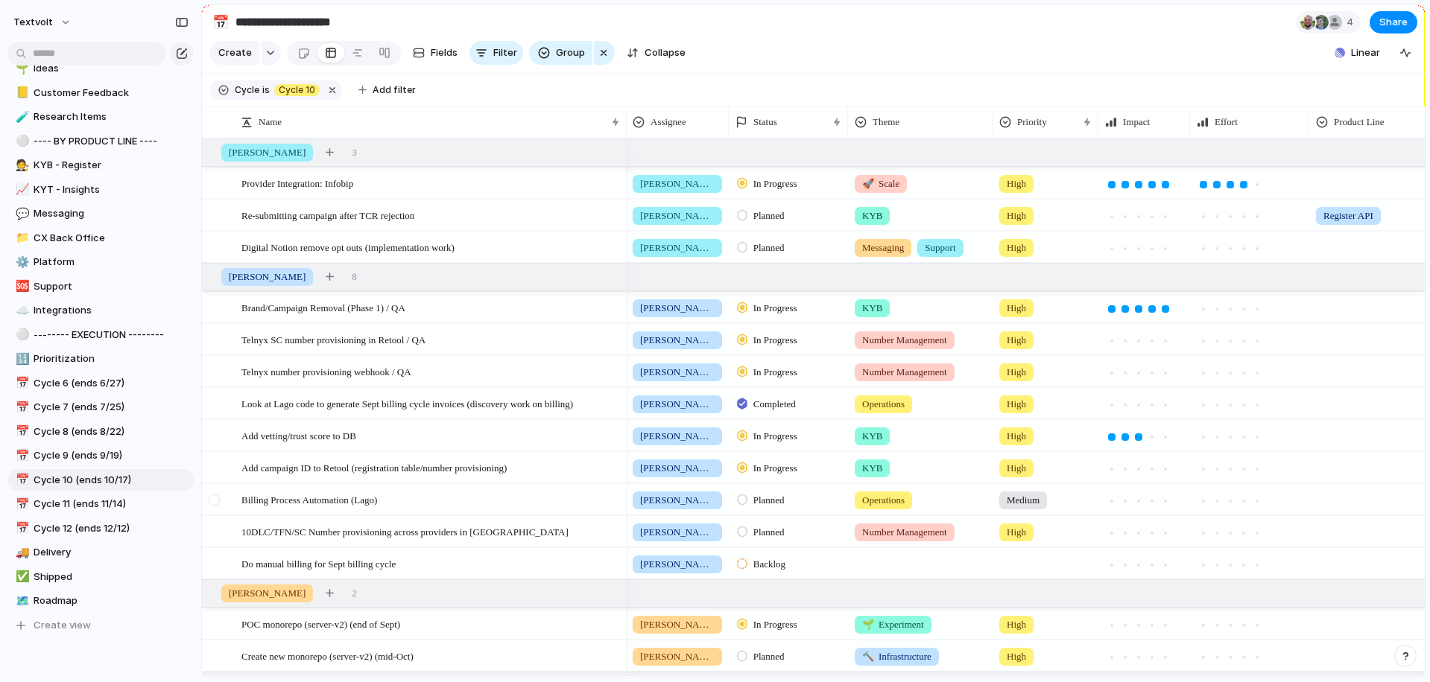
click at [215, 501] on div at bounding box center [214, 500] width 11 height 11
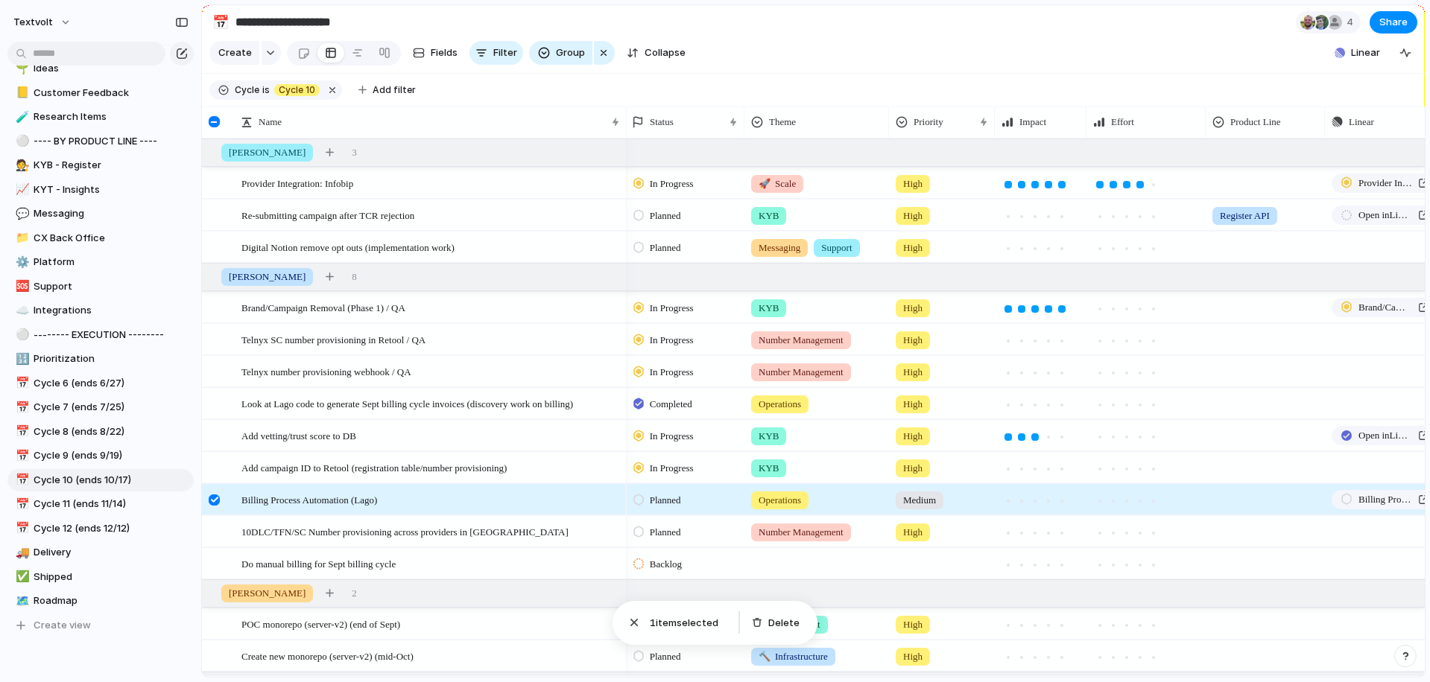
scroll to position [0, 162]
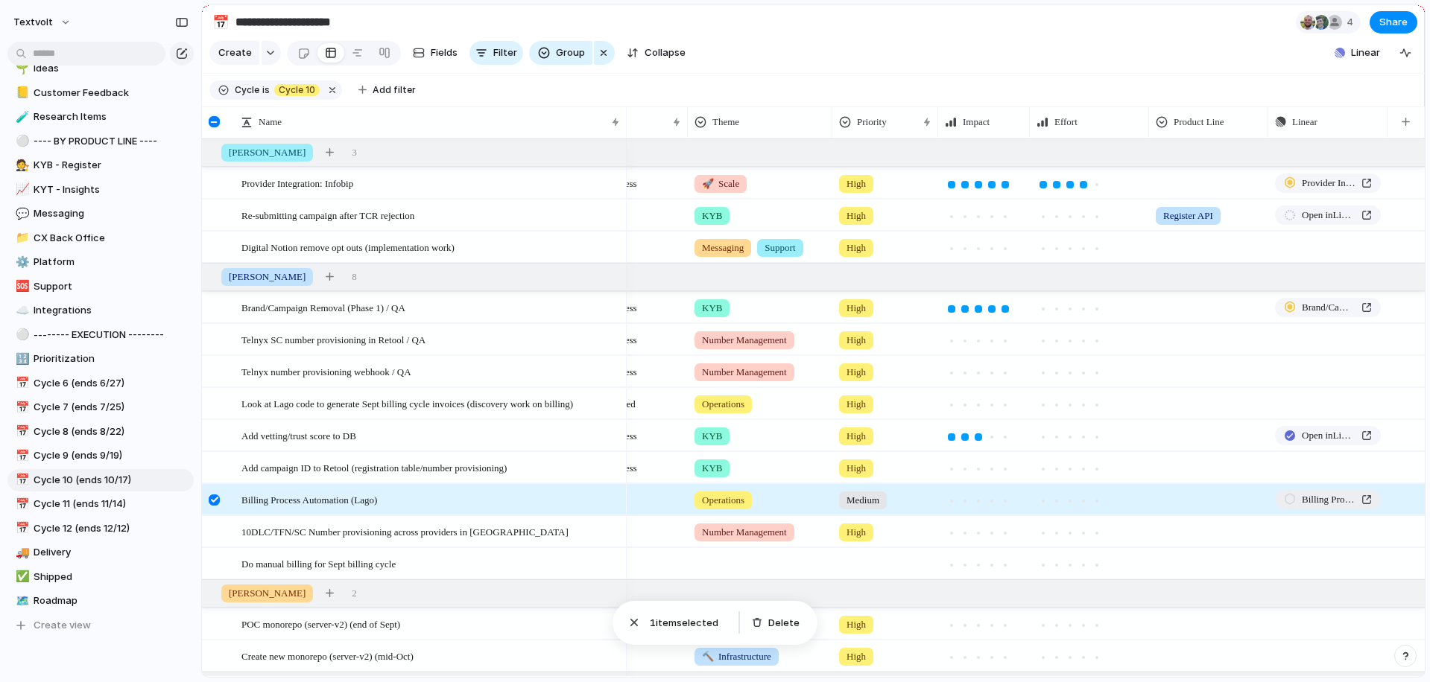
click at [1306, 504] on span "Billing Process Automation (Lago)" at bounding box center [1328, 499] width 54 height 15
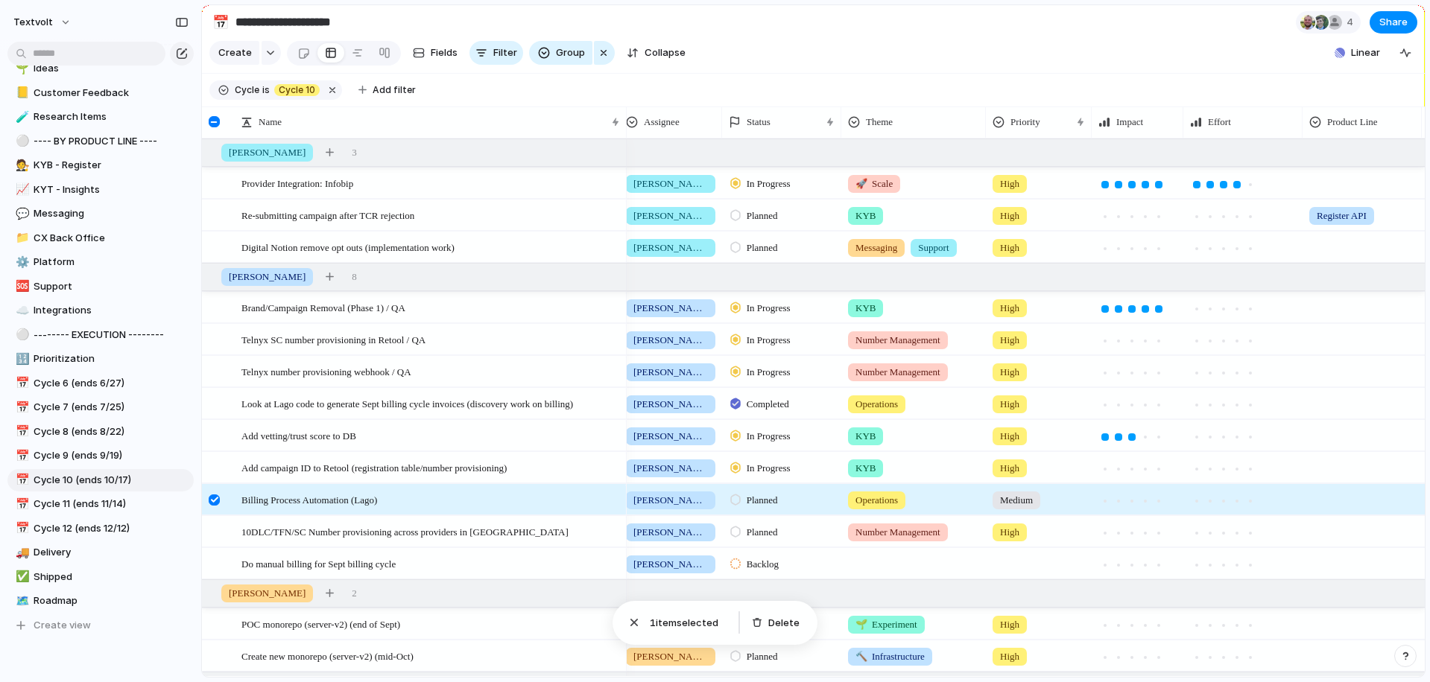
scroll to position [0, 0]
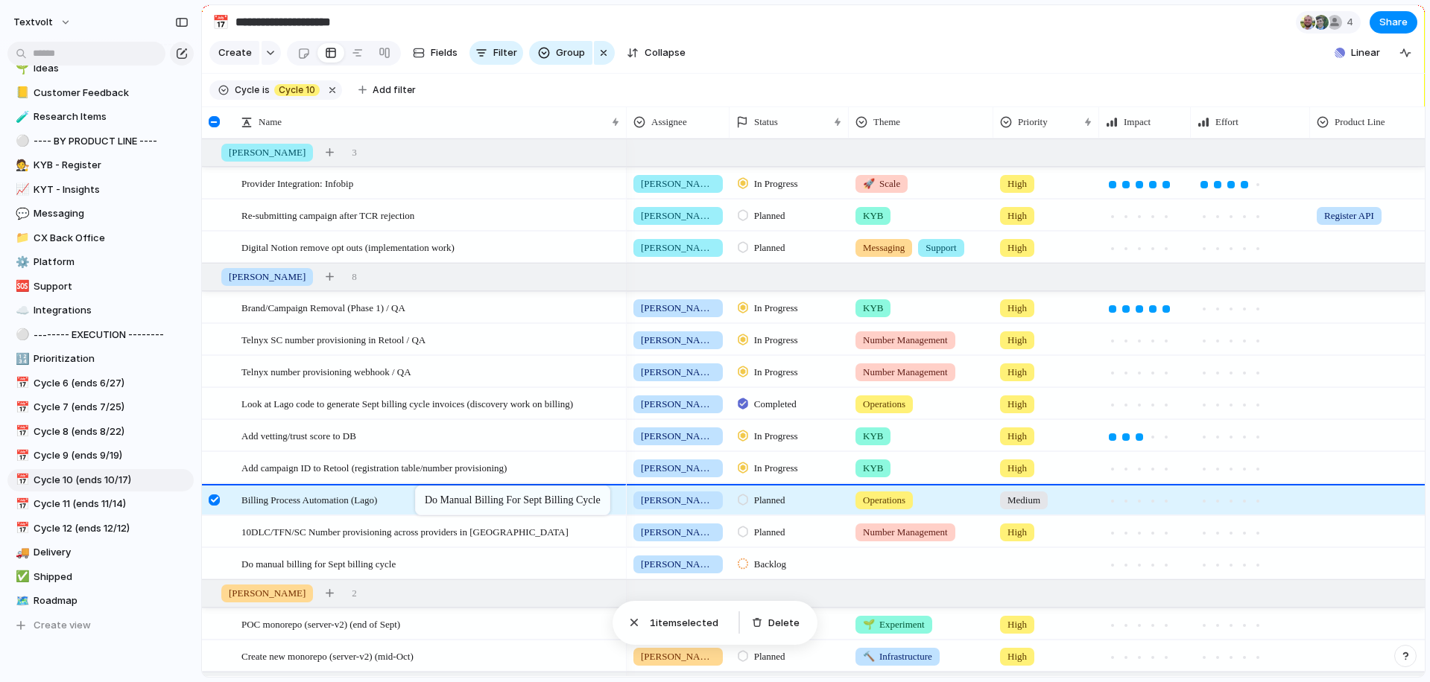
drag, startPoint x: 419, startPoint y: 559, endPoint x: 422, endPoint y: 489, distance: 70.1
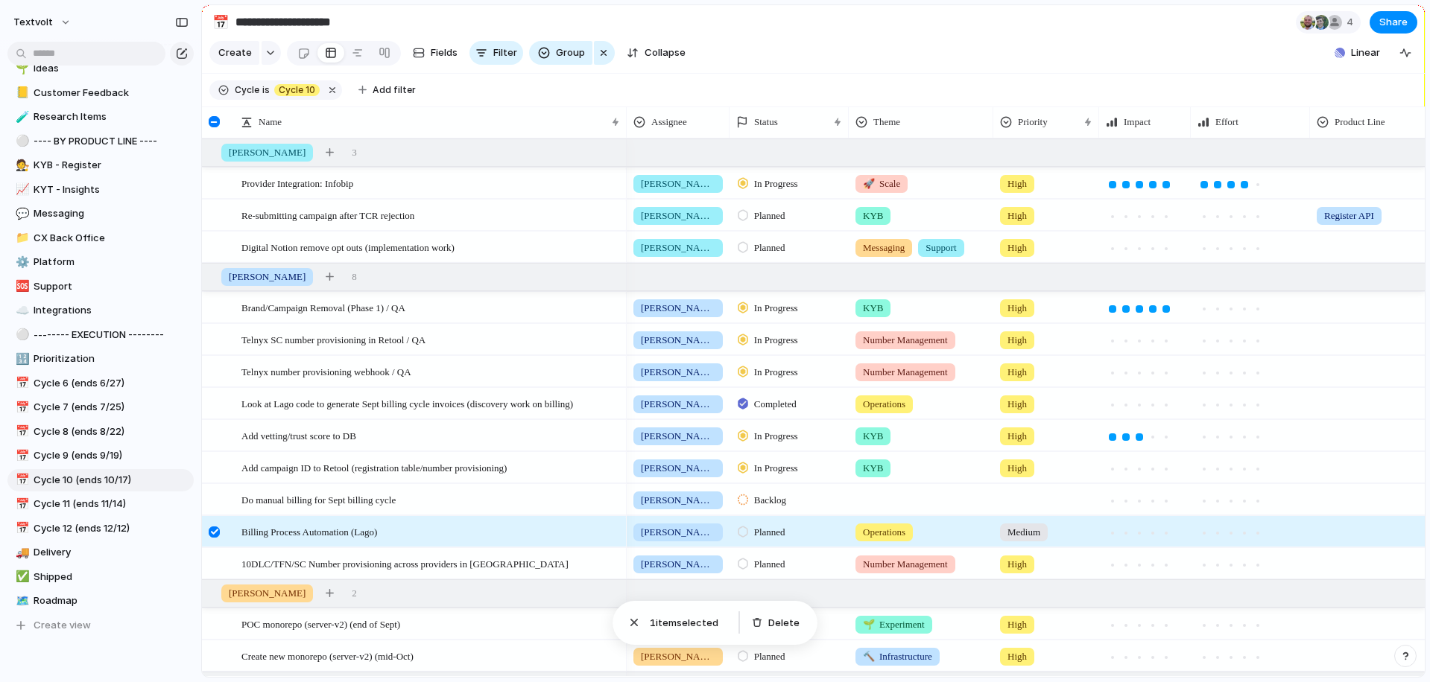
click at [215, 530] on div at bounding box center [214, 532] width 11 height 11
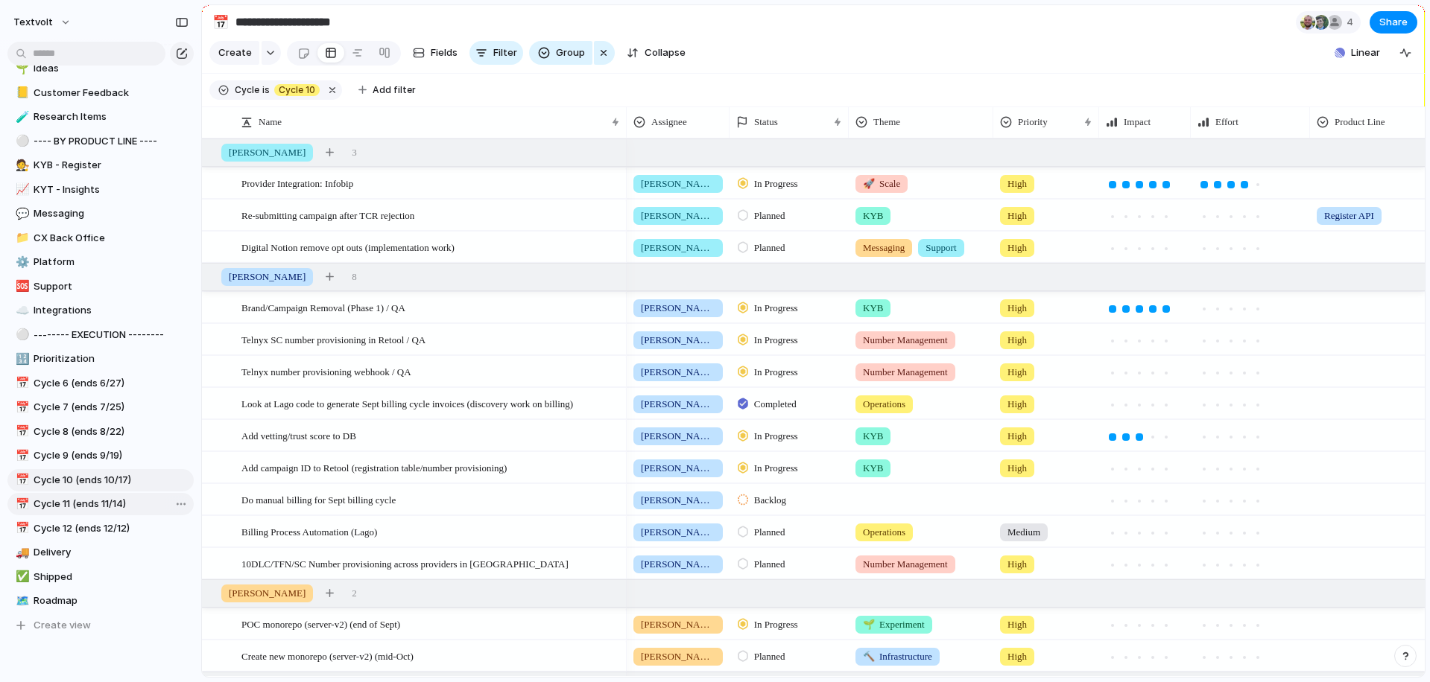
click at [89, 499] on span "Cycle 11 (ends 11/14)" at bounding box center [111, 504] width 155 height 15
type input "**********"
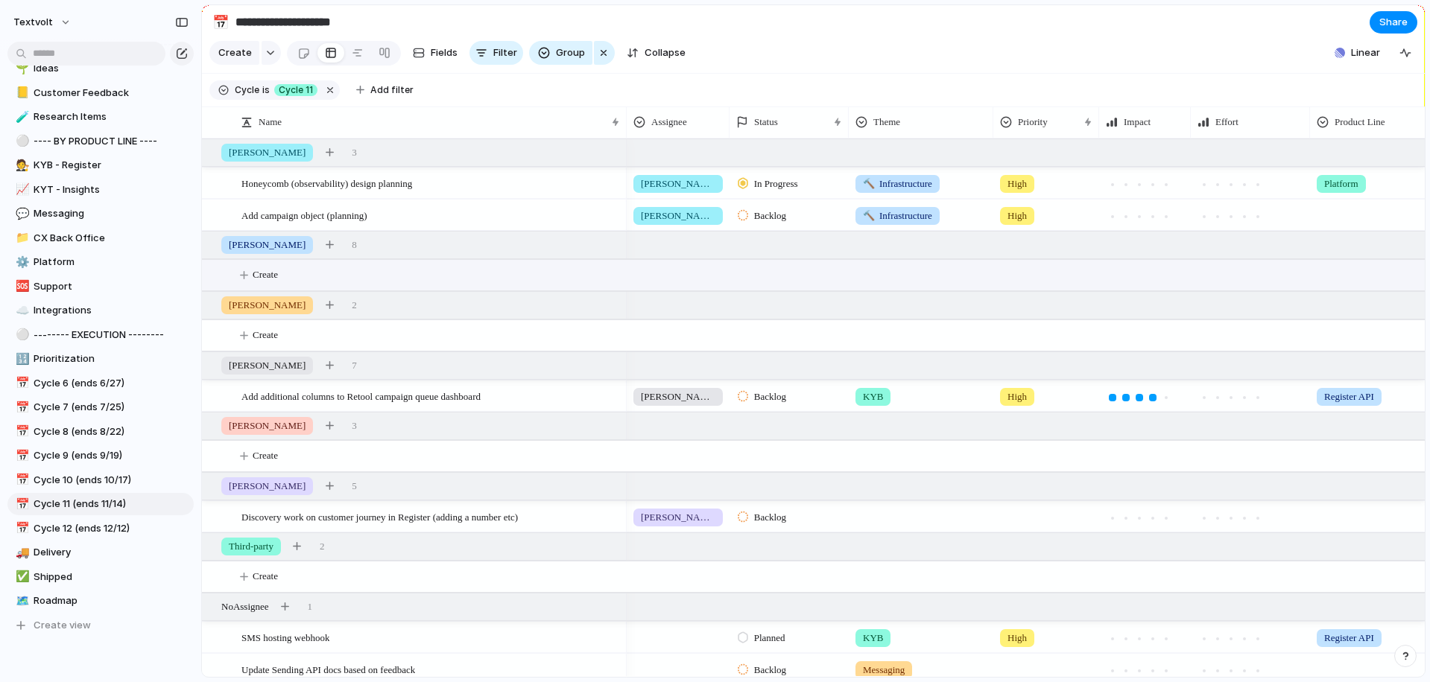
click at [275, 278] on span "Create" at bounding box center [265, 274] width 25 height 15
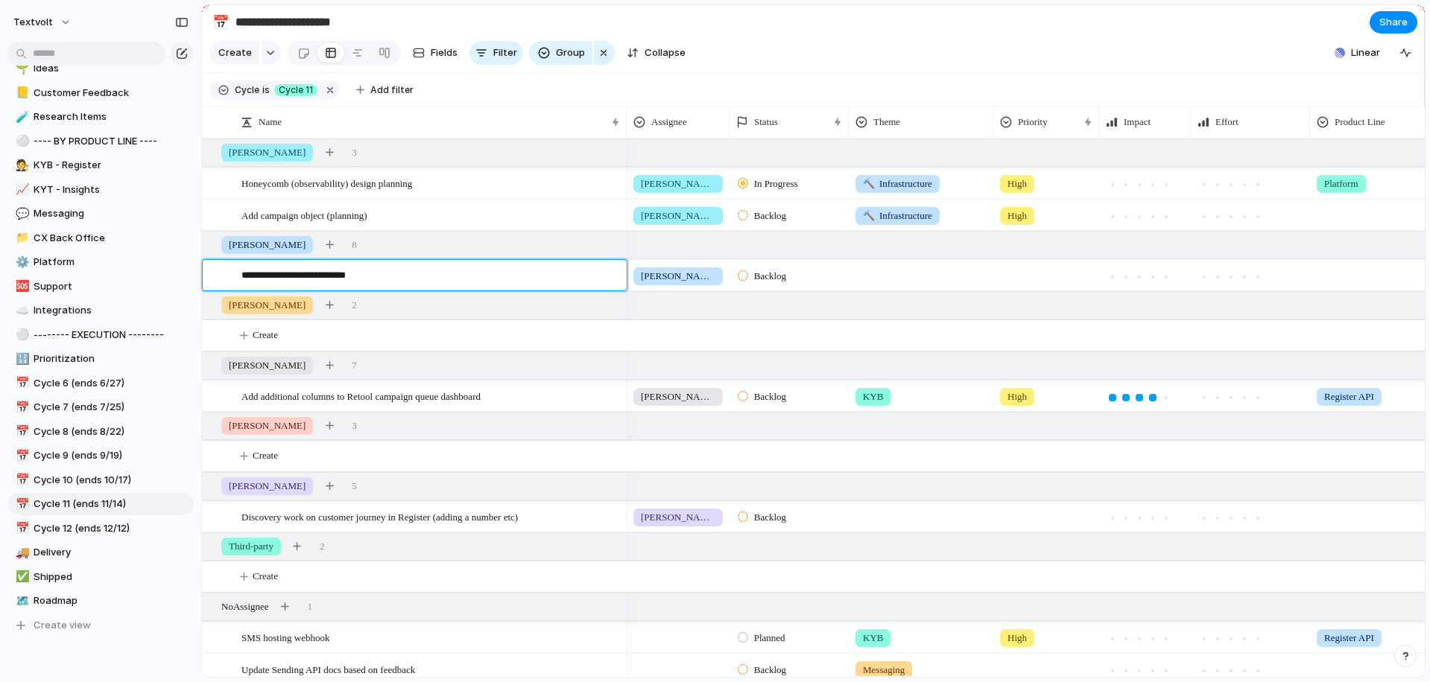
type textarea "**********"
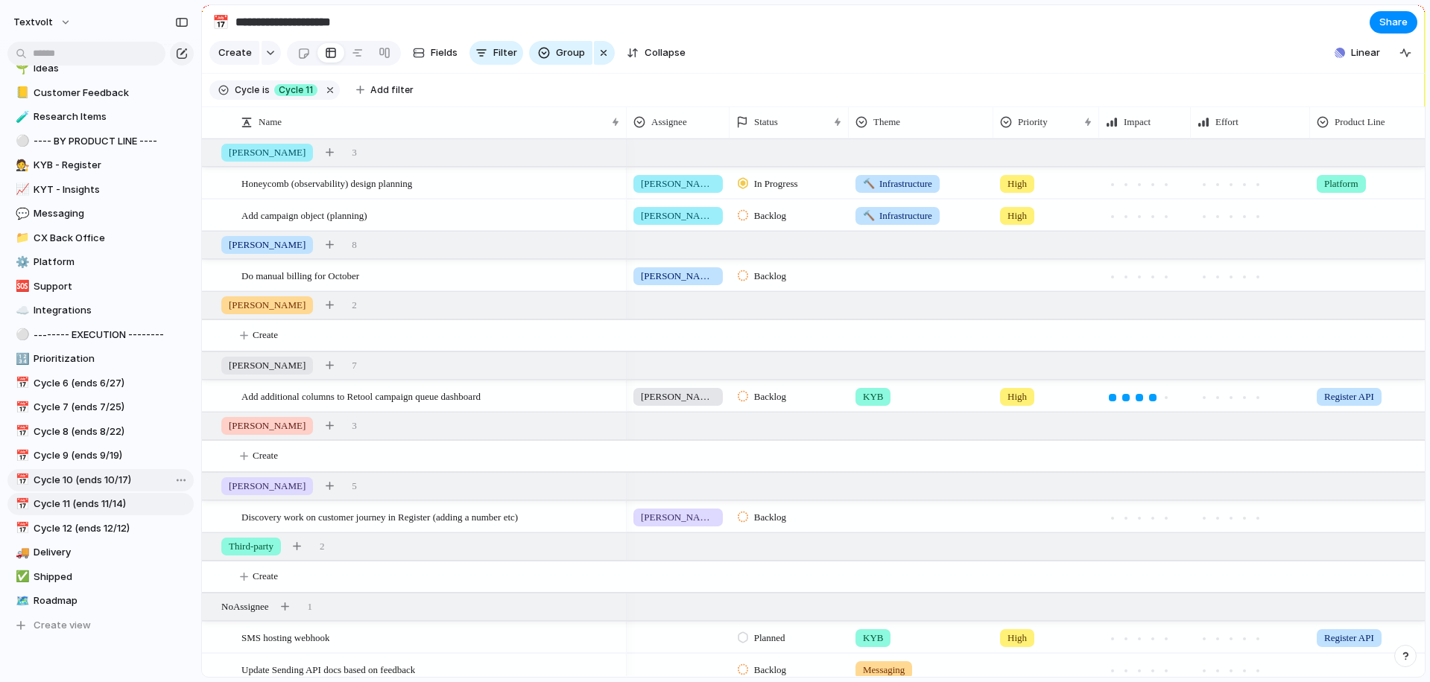
click at [112, 479] on span "Cycle 10 (ends 10/17)" at bounding box center [111, 480] width 155 height 15
type input "**********"
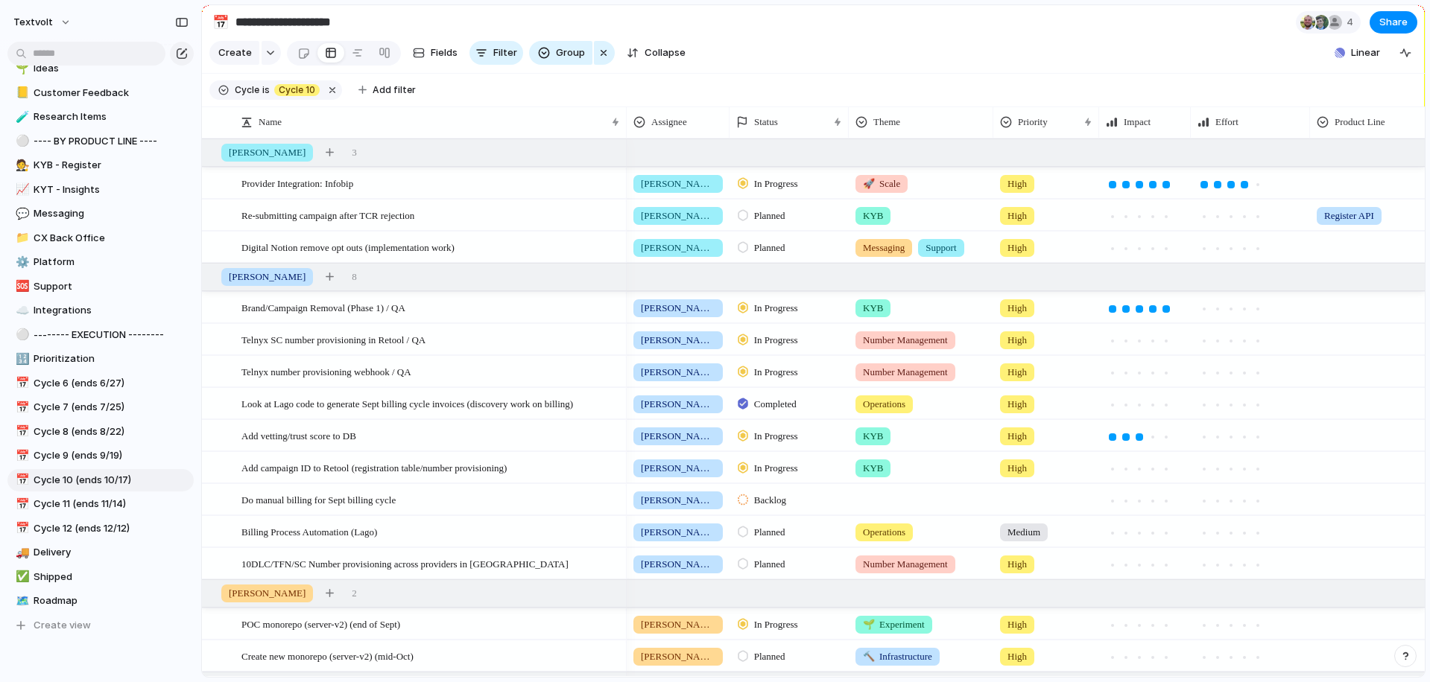
click at [773, 500] on span "Backlog" at bounding box center [770, 500] width 32 height 15
click at [767, 587] on span "Planned" at bounding box center [773, 585] width 38 height 15
click at [887, 496] on div at bounding box center [920, 497] width 143 height 25
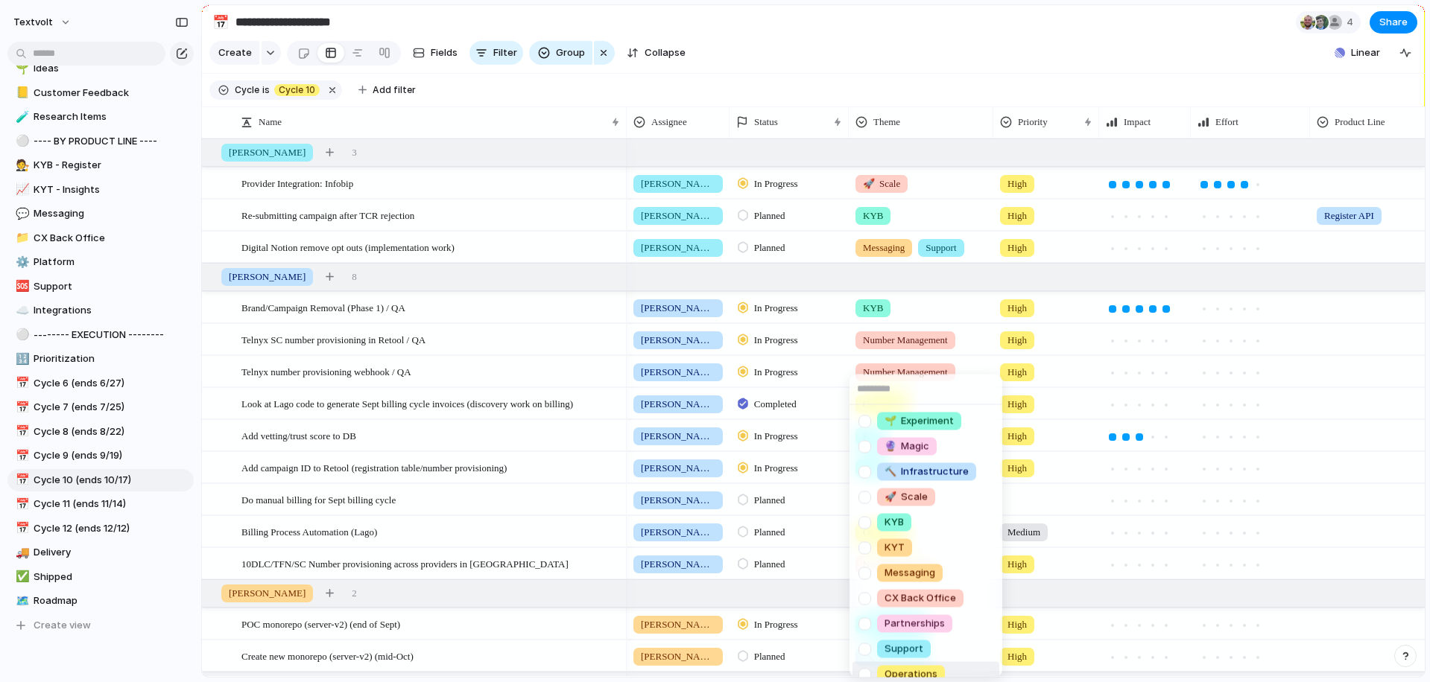
click at [865, 671] on div at bounding box center [865, 675] width 26 height 26
click at [861, 56] on div "🌱 Experiment 🔮 Magic 🔨 Infrastructure 🚀 Scale KYB KYT Messaging CX Back Office …" at bounding box center [715, 341] width 1430 height 682
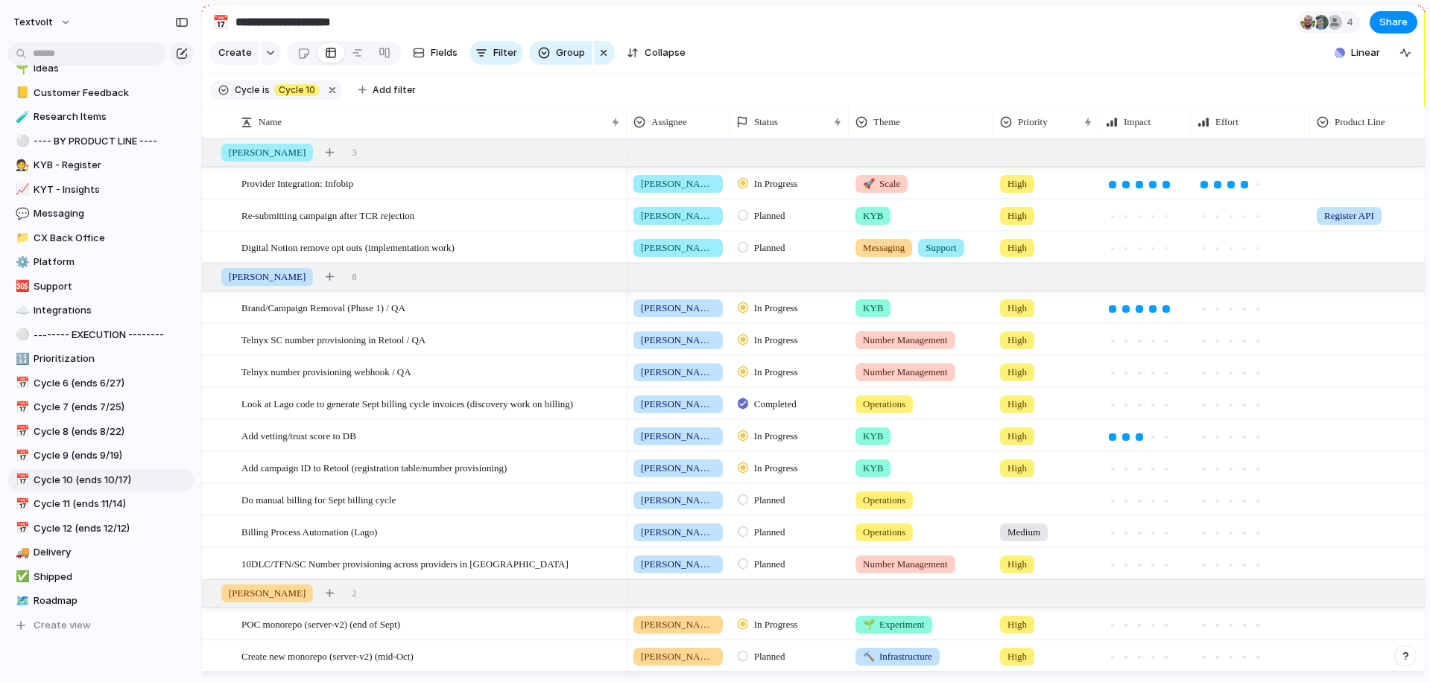
click at [1023, 504] on div at bounding box center [1046, 497] width 104 height 25
click at [1018, 587] on span "High" at bounding box center [1020, 587] width 21 height 15
click at [921, 67] on section "Create Fields Filter Group Zoom Collapse Linear" at bounding box center [813, 56] width 1223 height 36
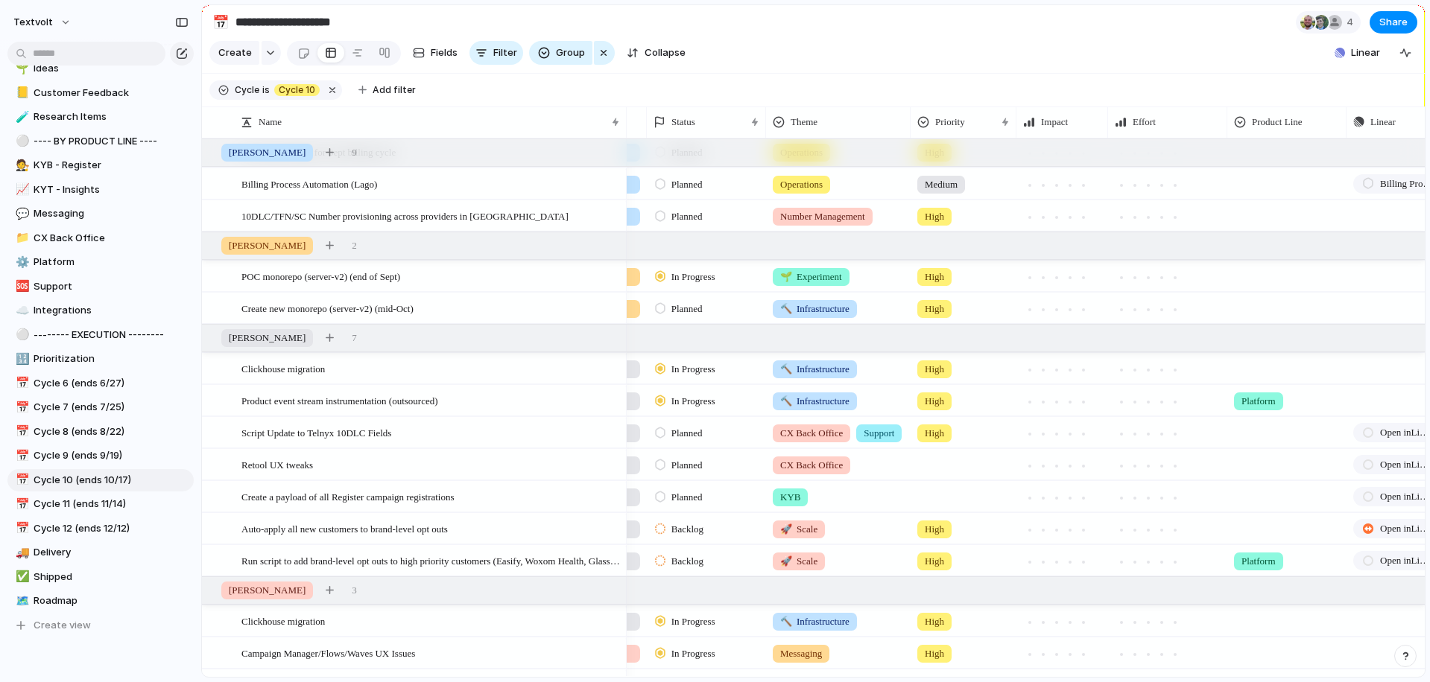
scroll to position [0, 145]
